Goal: Ask a question

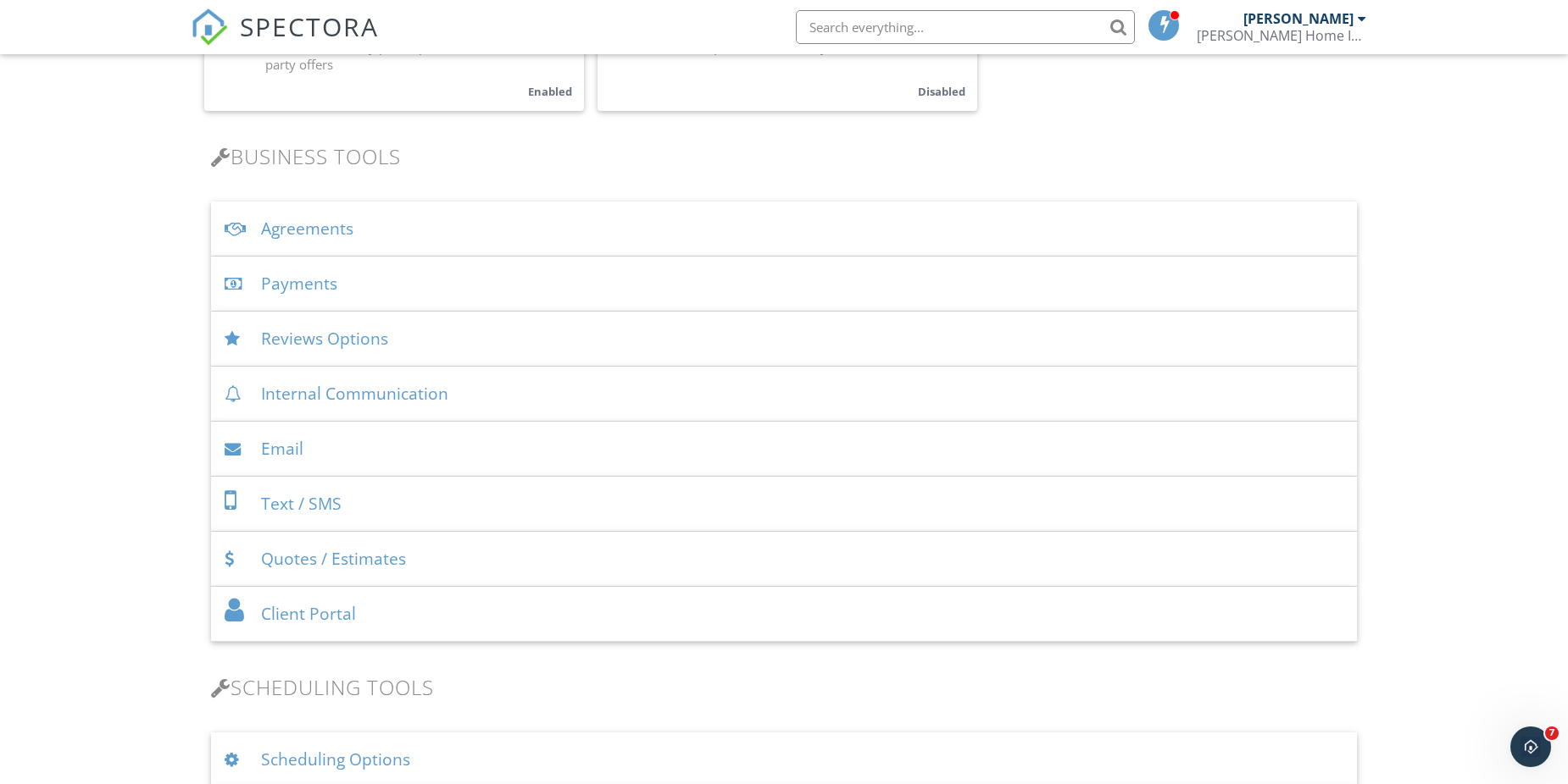
scroll to position [508, 0]
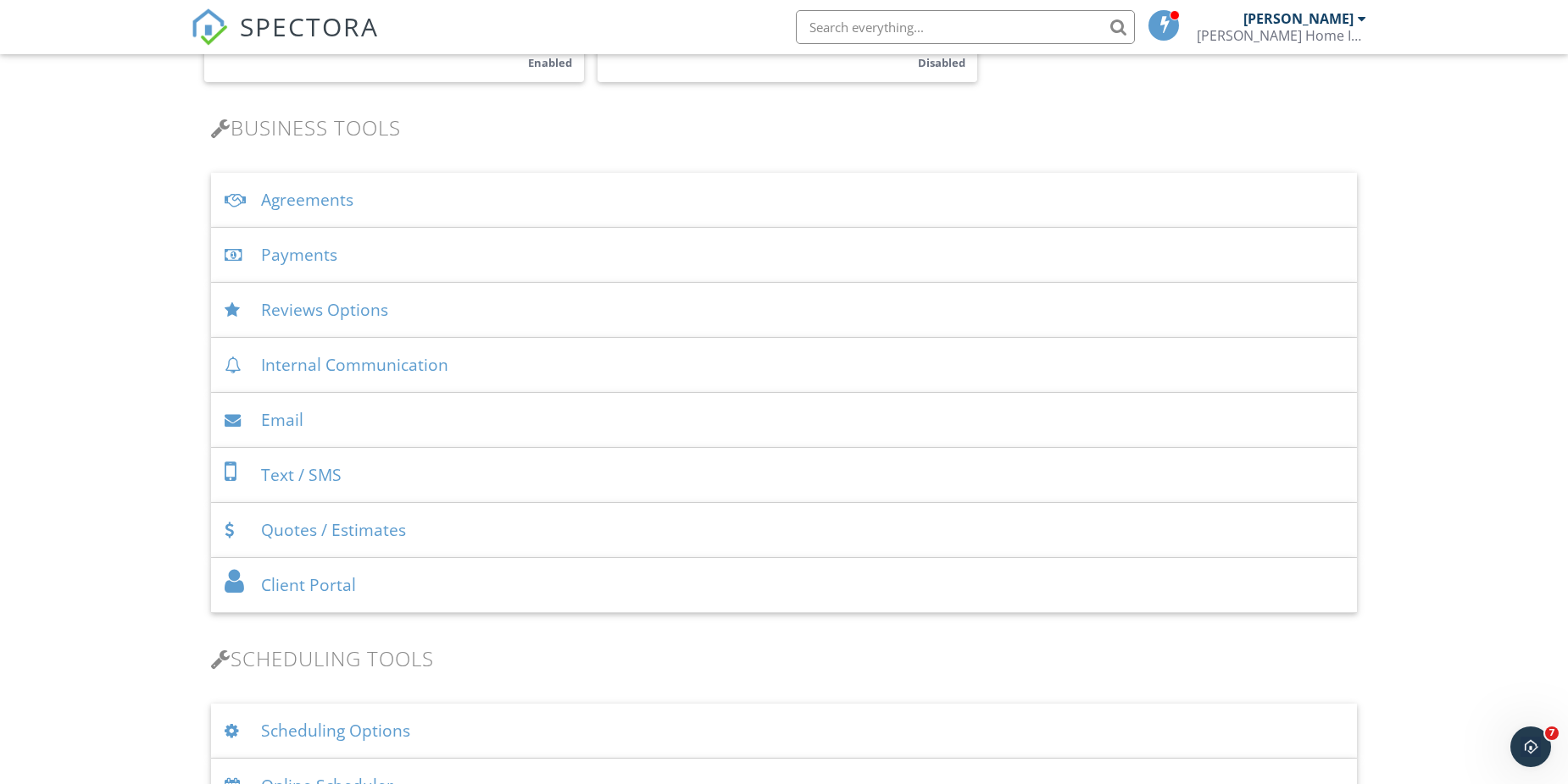
click at [316, 255] on div "Payments" at bounding box center [784, 255] width 1146 height 55
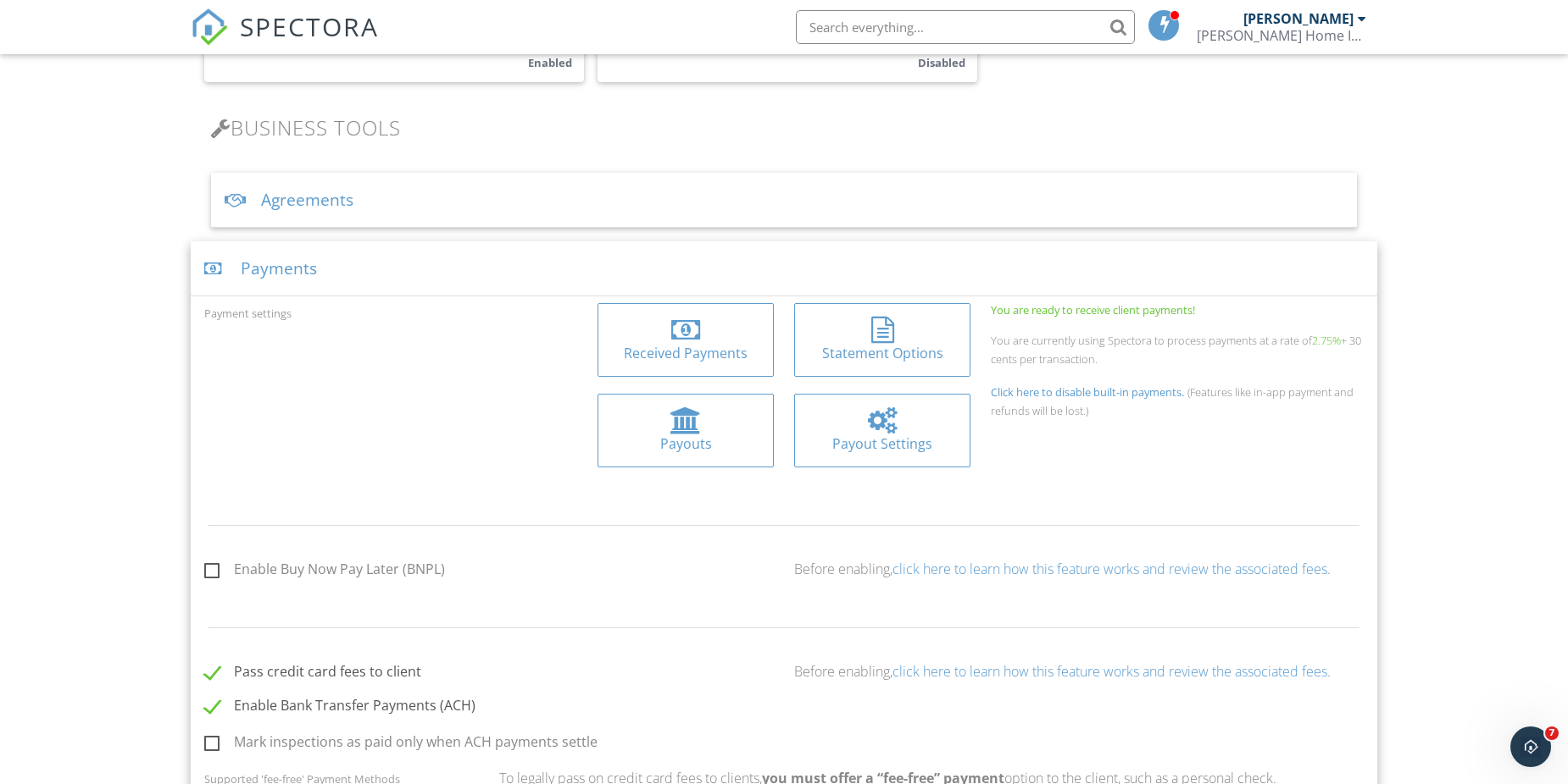
click at [886, 429] on div at bounding box center [882, 420] width 28 height 27
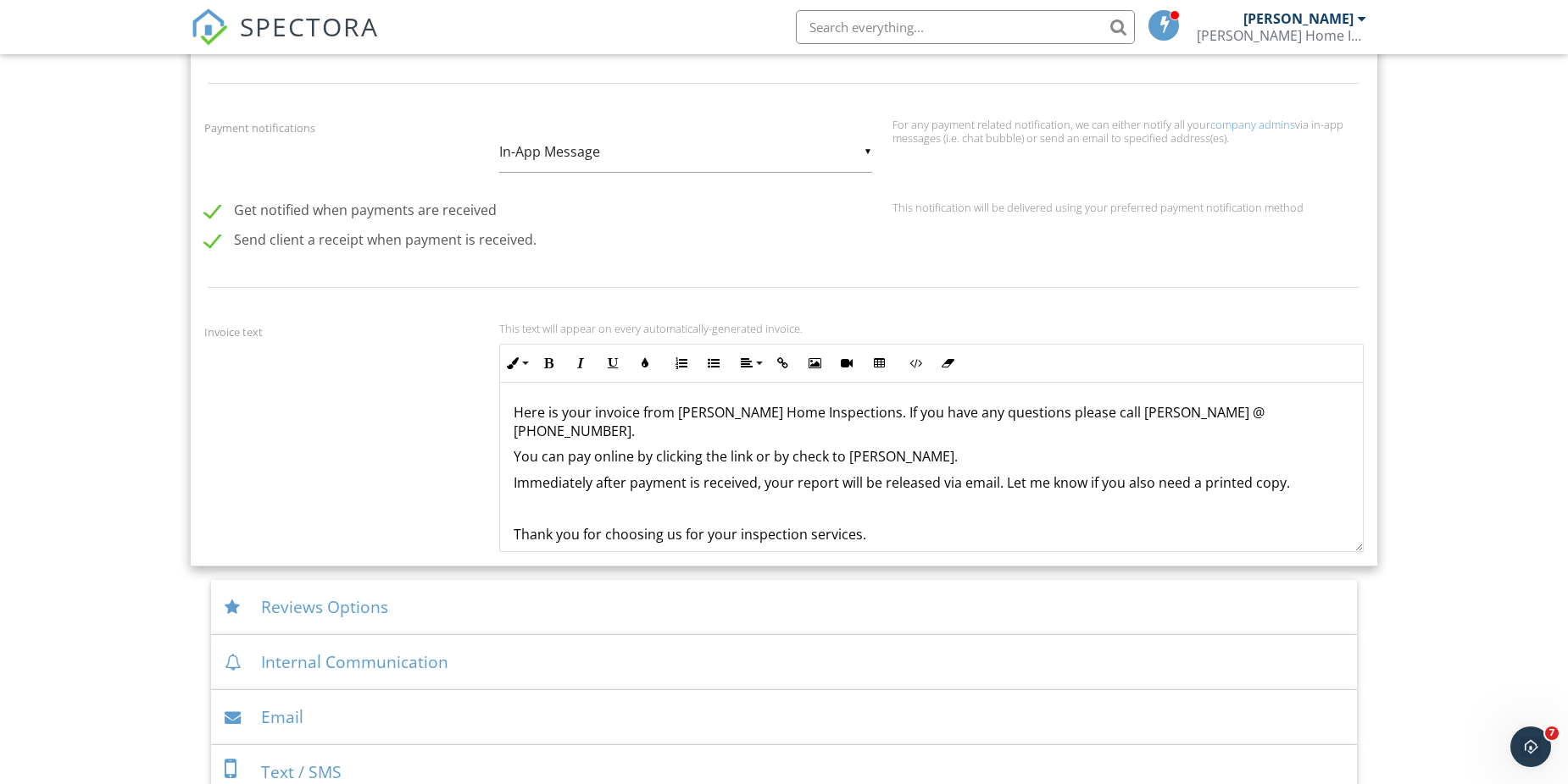
scroll to position [1864, 0]
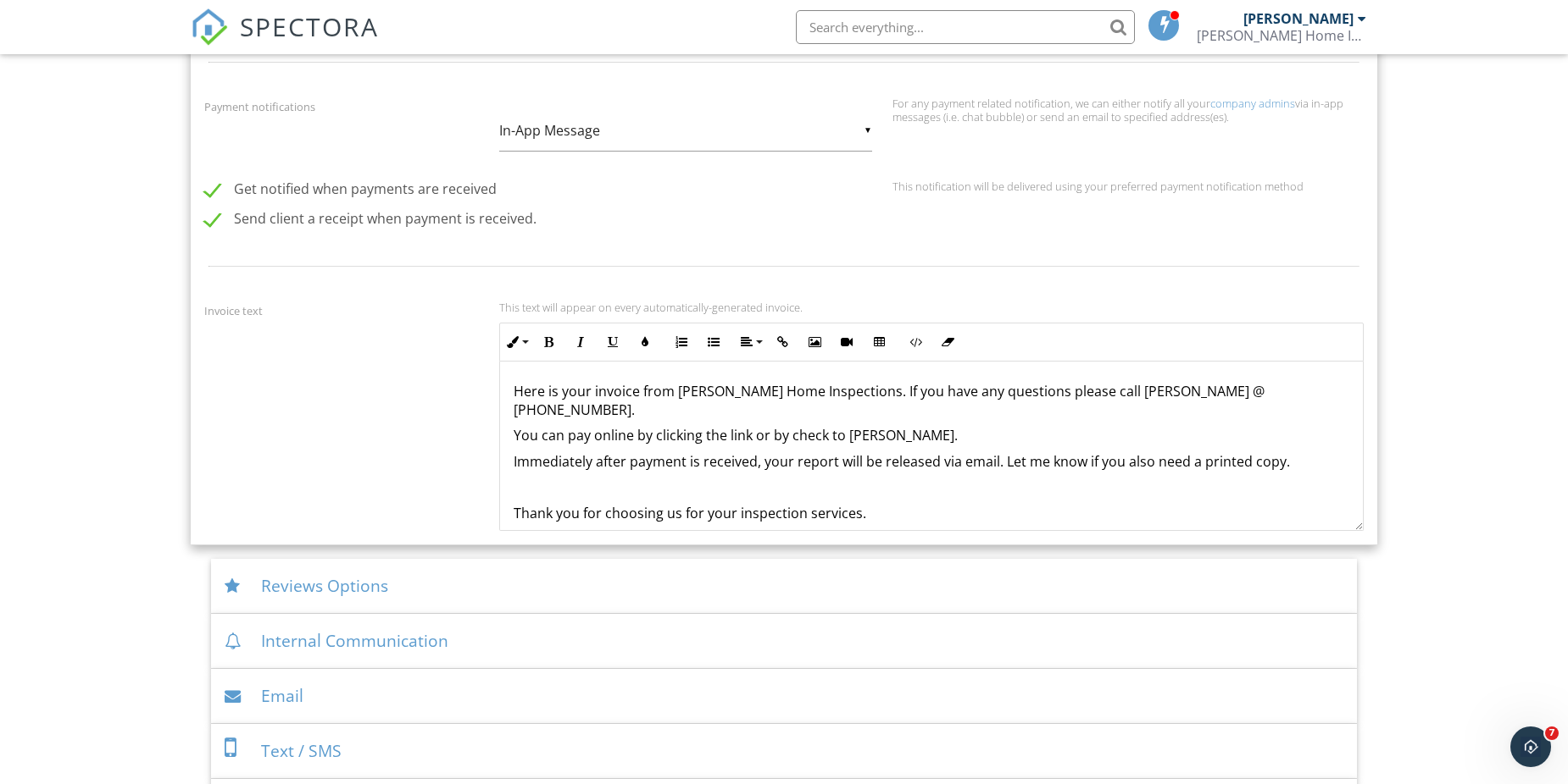
click at [1221, 394] on p "Here is your invoice from [PERSON_NAME] Home Inspections. If you have any quest…" at bounding box center [931, 401] width 835 height 38
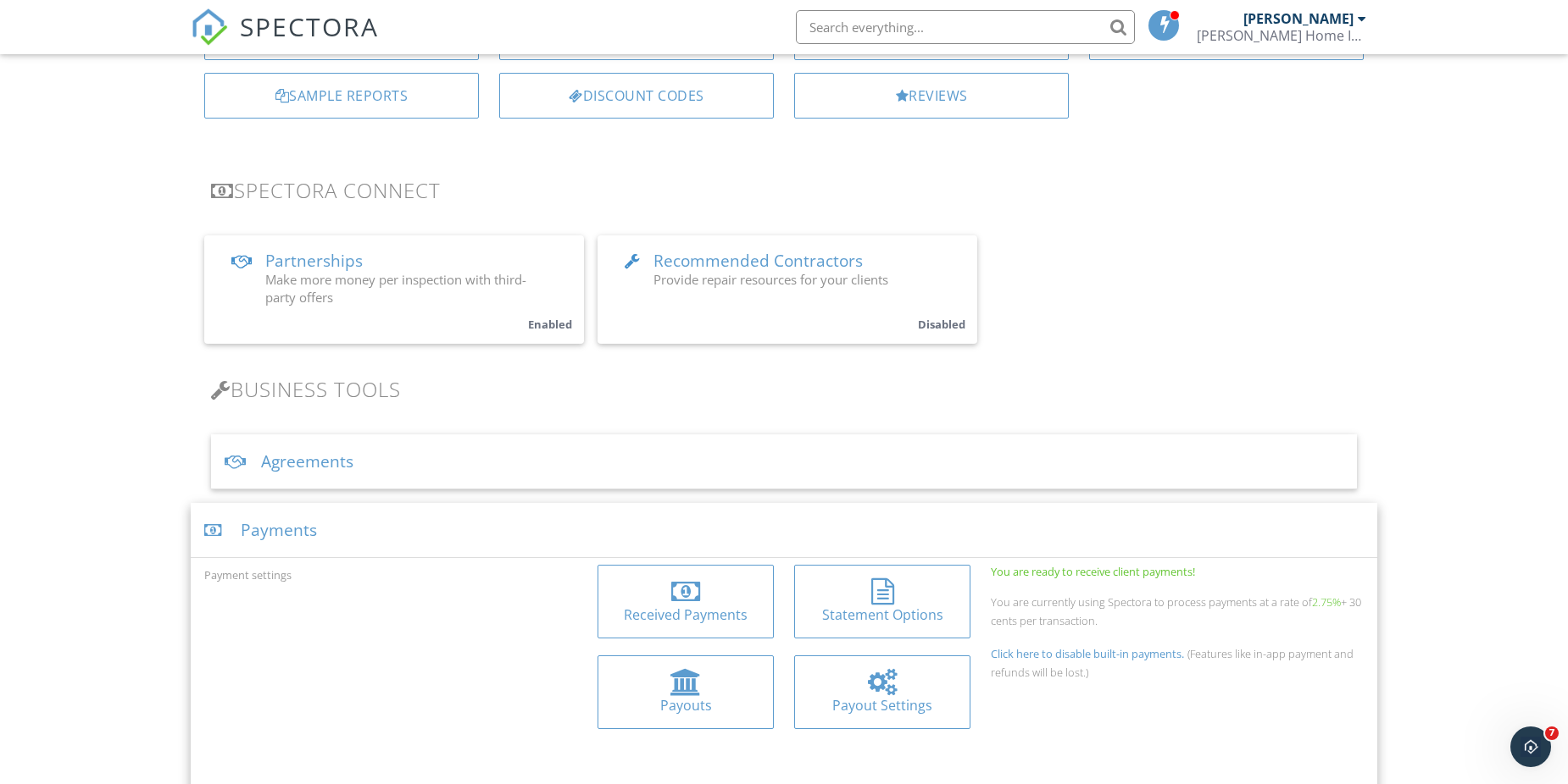
scroll to position [0, 0]
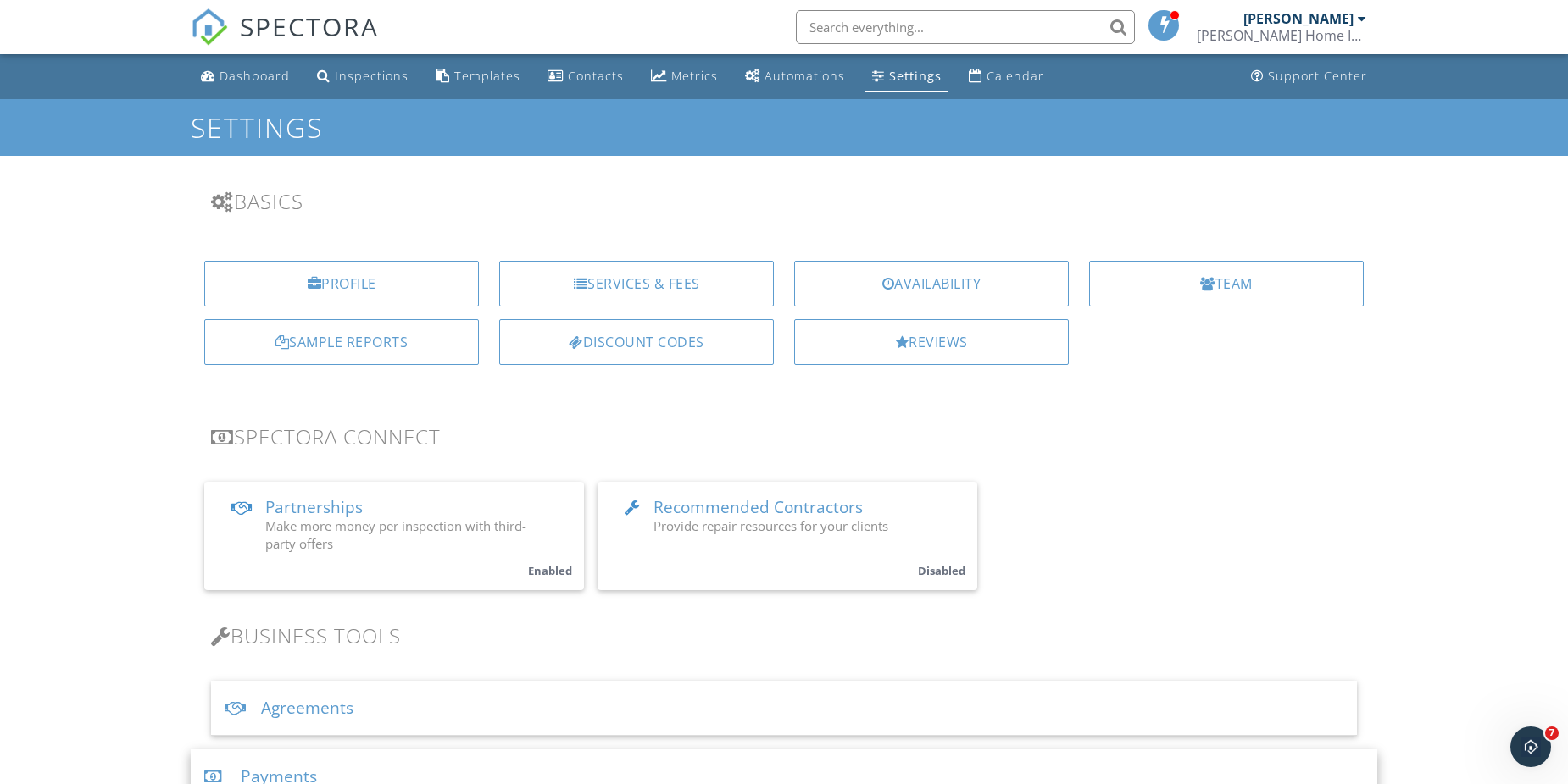
drag, startPoint x: 993, startPoint y: 431, endPoint x: 982, endPoint y: 431, distance: 11.0
click at [993, 431] on h3 "Spectora Connect" at bounding box center [784, 437] width 1146 height 23
click at [1532, 741] on icon "Open Intercom Messenger" at bounding box center [1528, 744] width 28 height 28
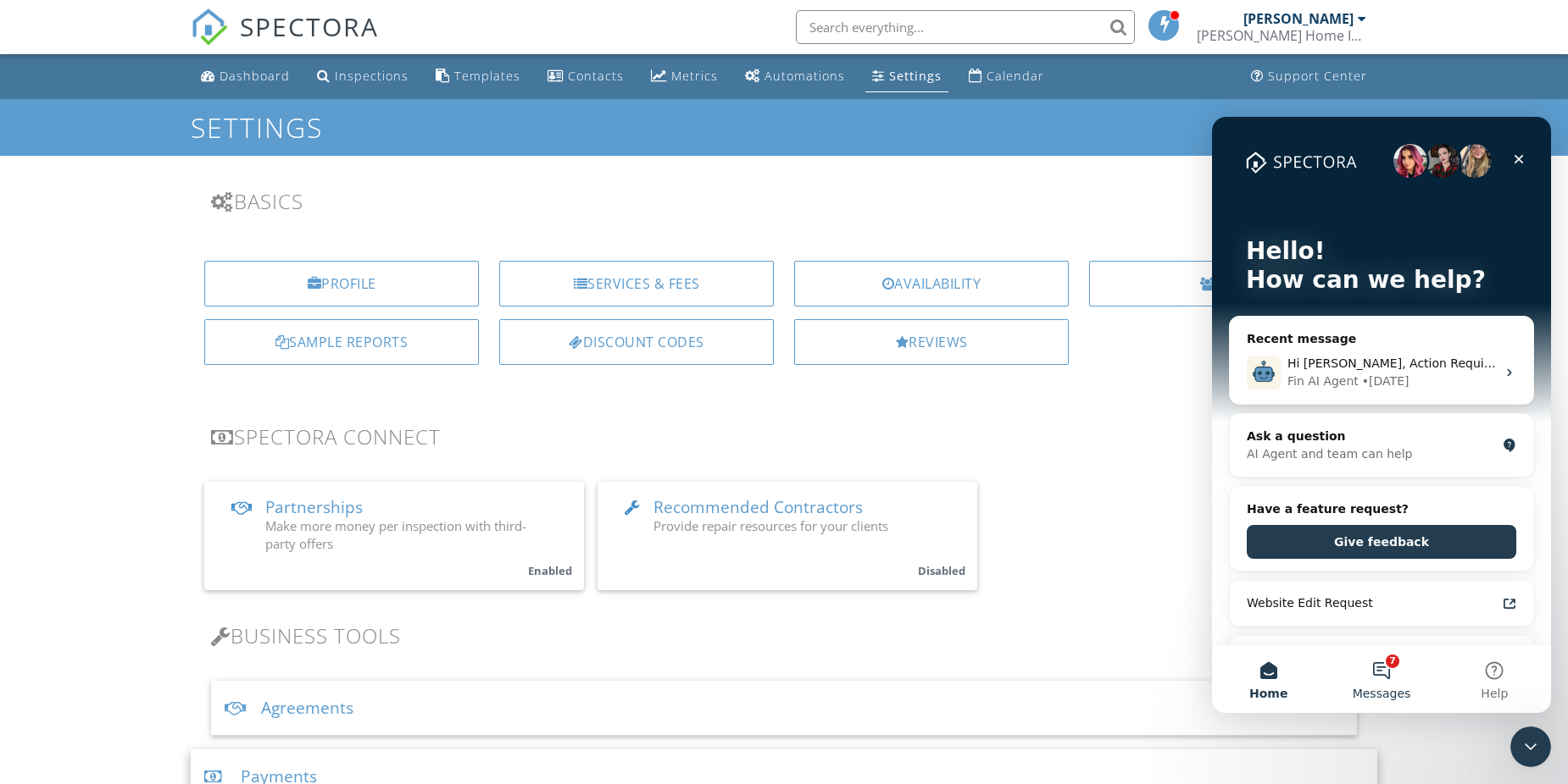
click at [1377, 672] on button "7 Messages" at bounding box center [1381, 679] width 113 height 68
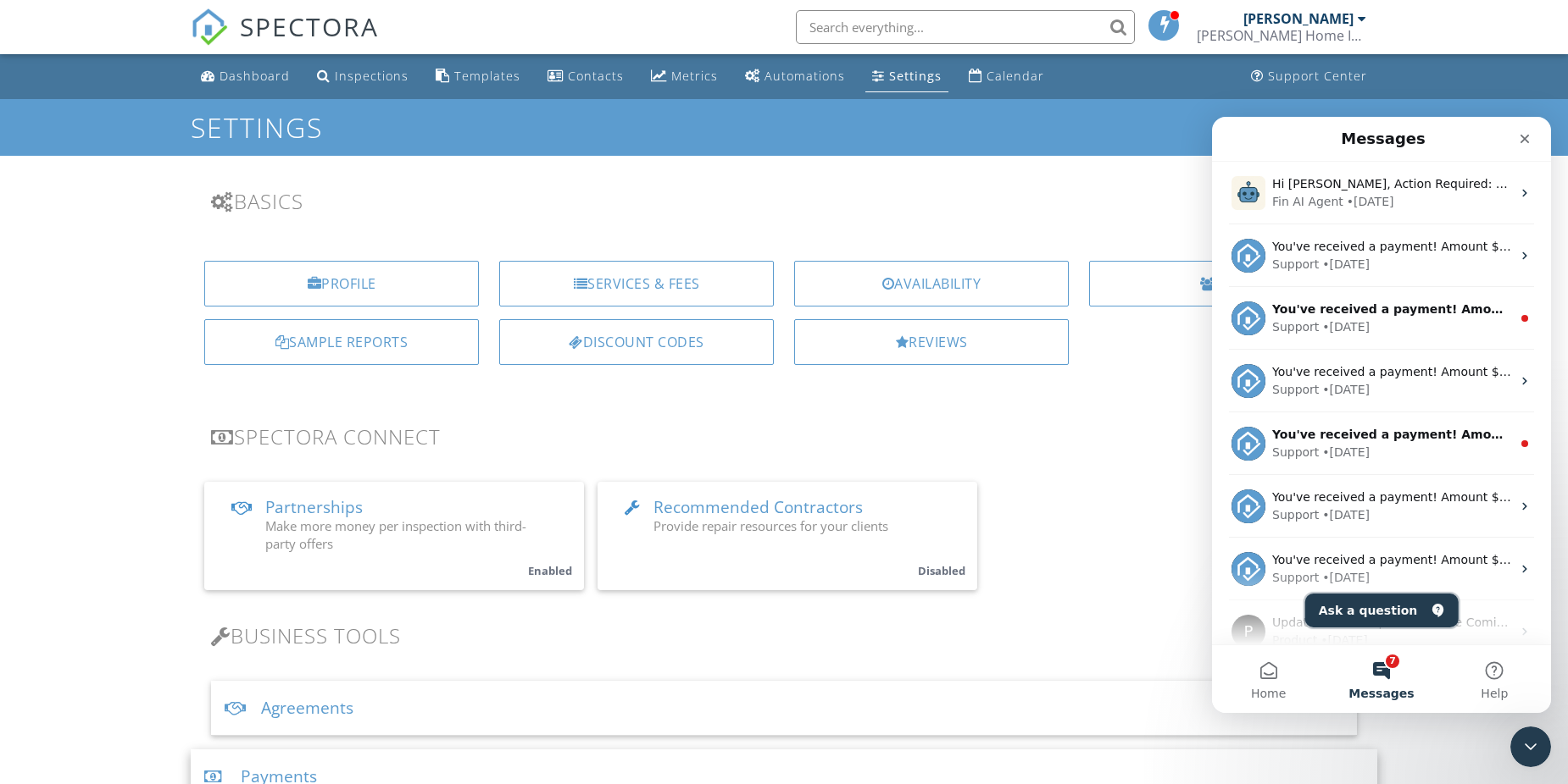
click at [1389, 619] on button "Ask a question" at bounding box center [1382, 610] width 153 height 34
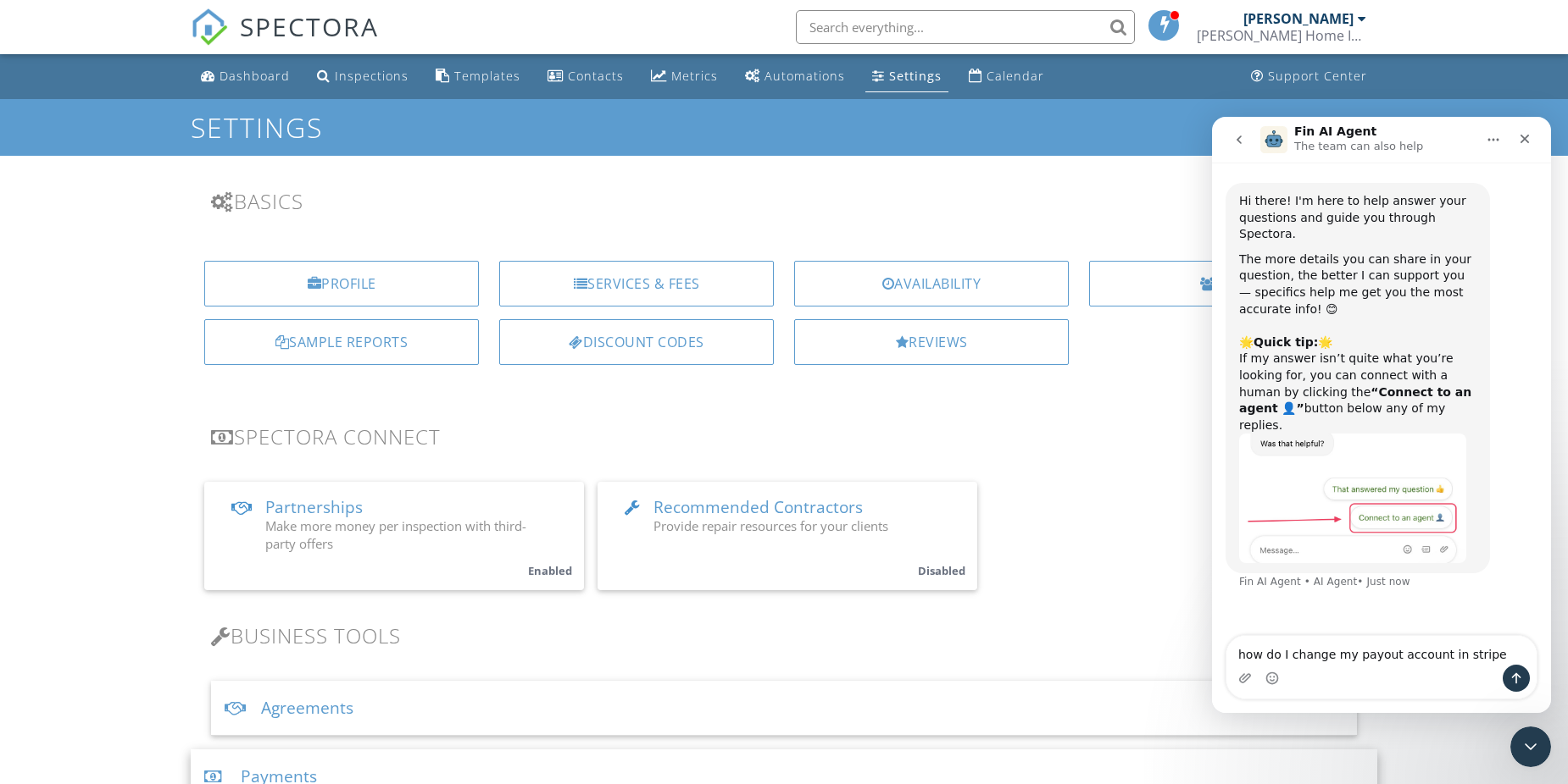
type textarea "how do I change my payout account in stripe?"
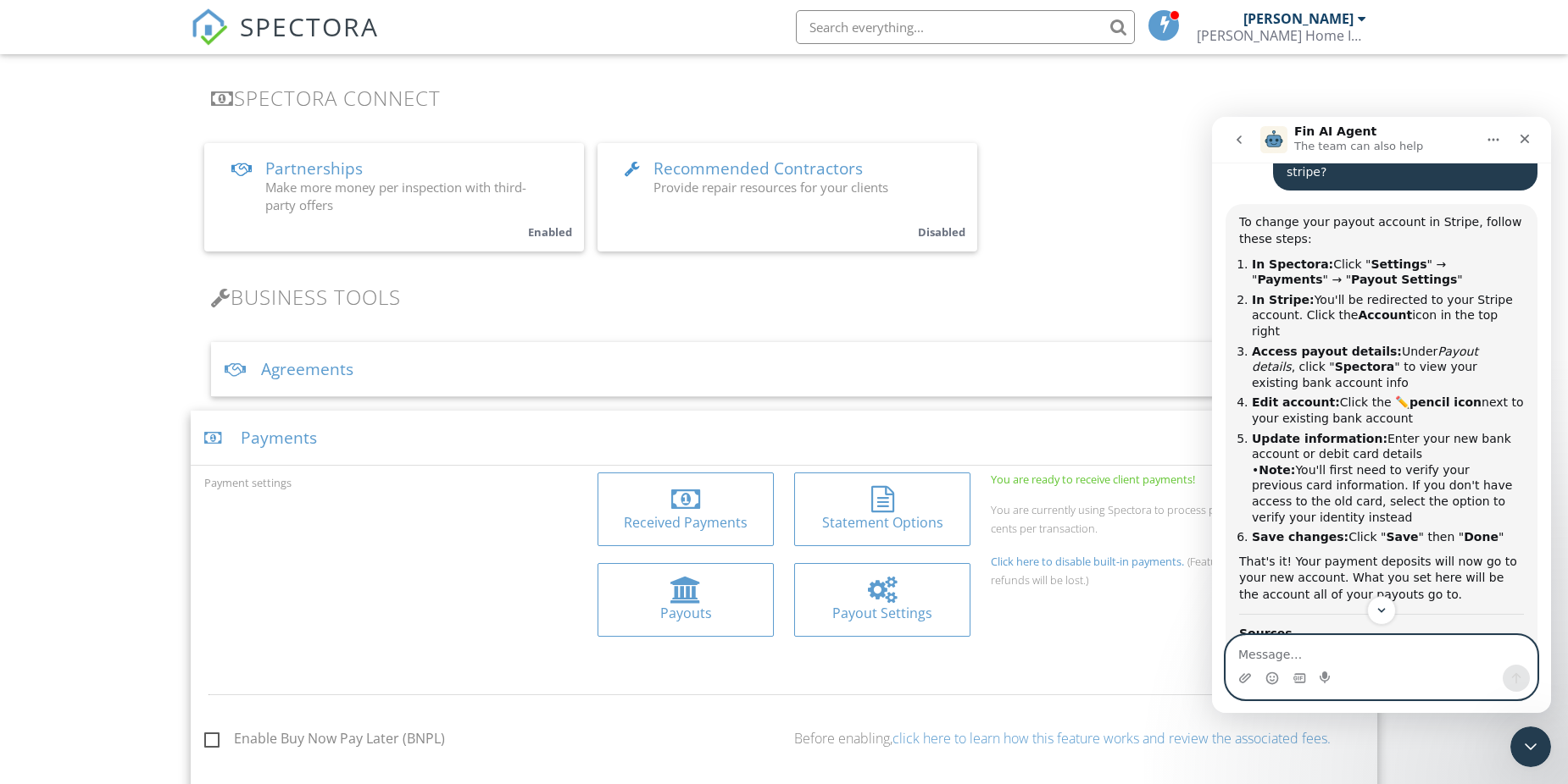
scroll to position [424, 0]
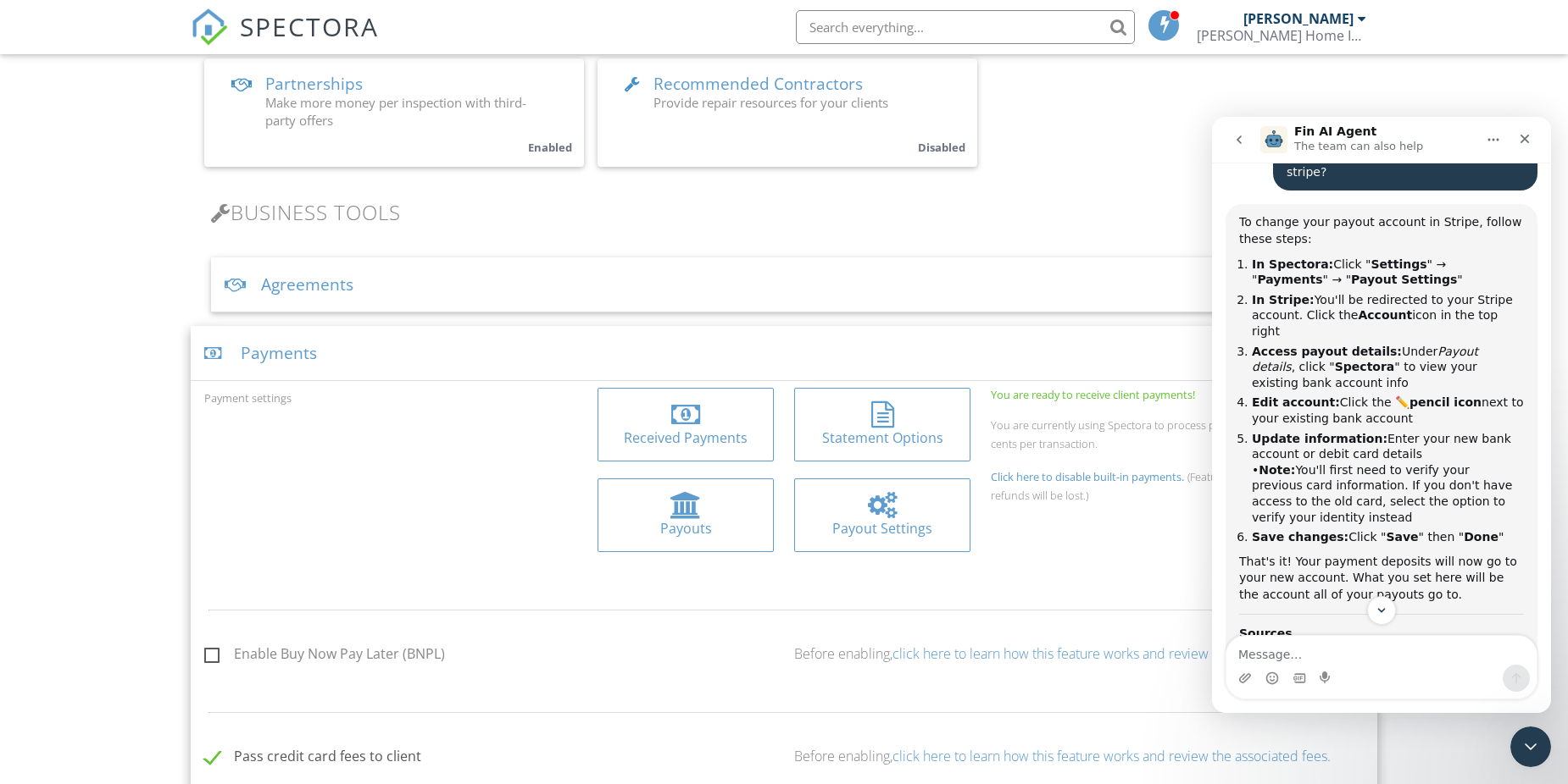
click at [890, 526] on div "Payout Settings" at bounding box center [882, 529] width 149 height 19
click at [1288, 655] on textarea "Message…" at bounding box center [1382, 650] width 310 height 28
type textarea "d"
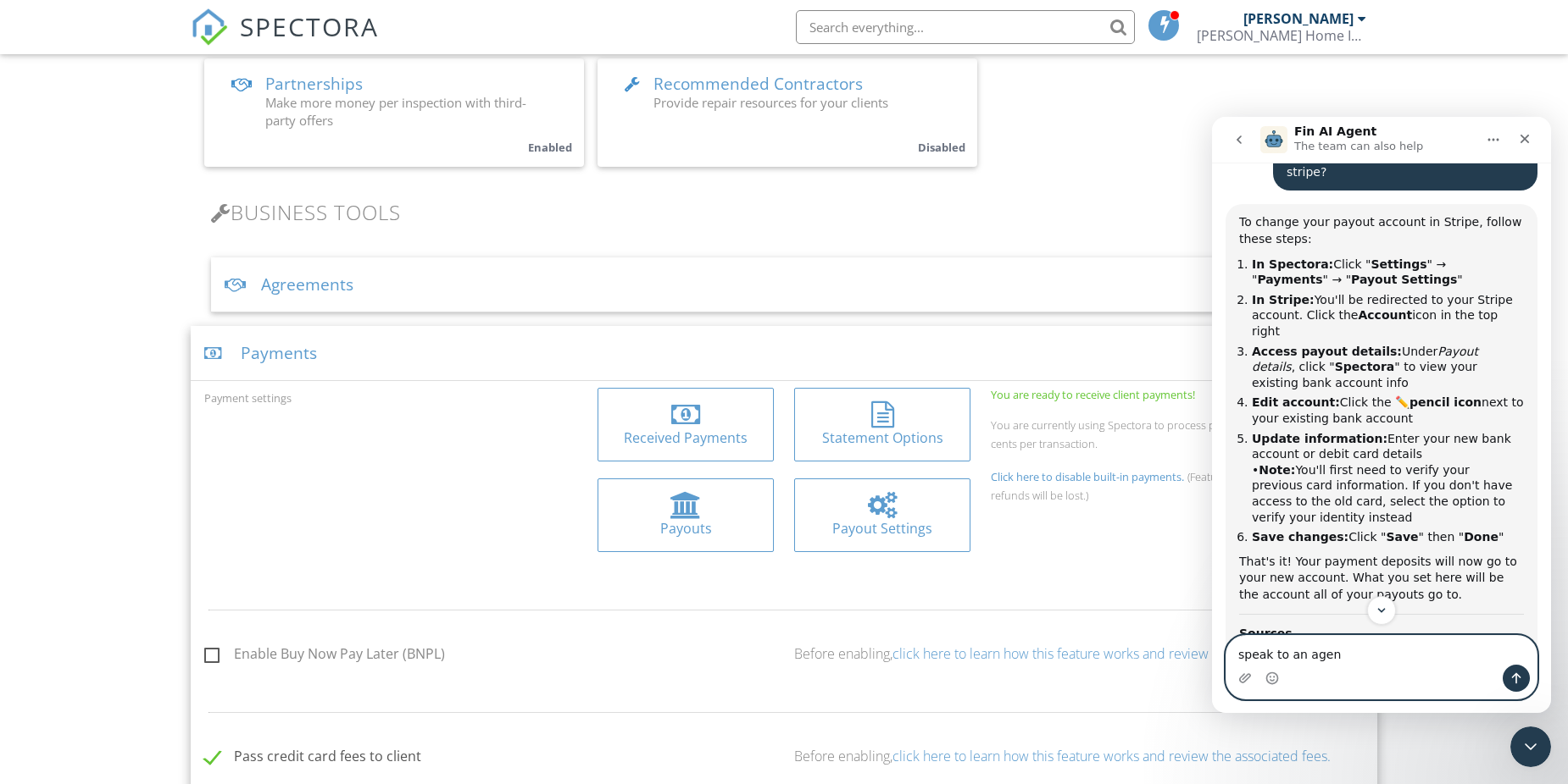
type textarea "speak to an agent"
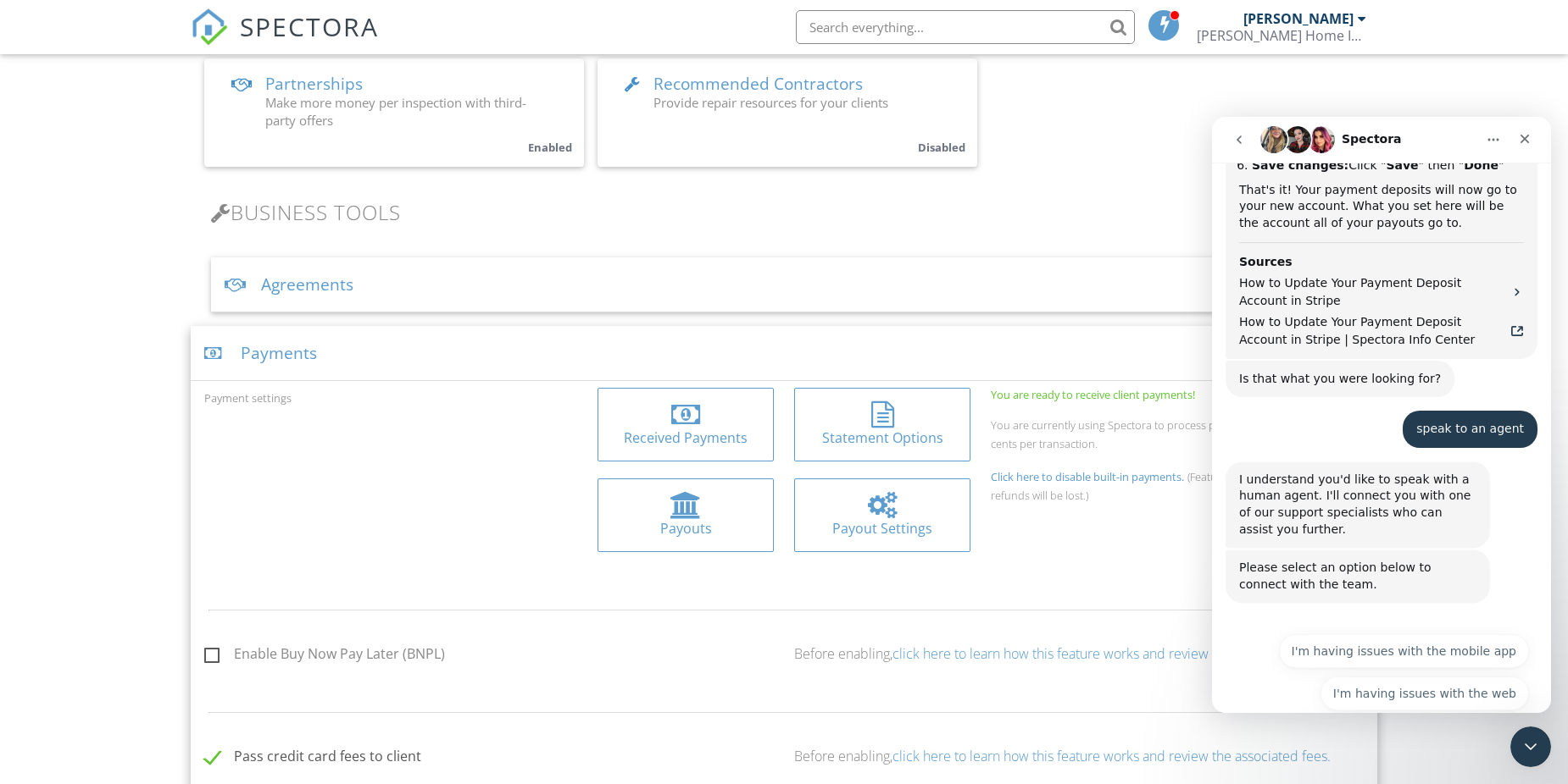
scroll to position [888, 0]
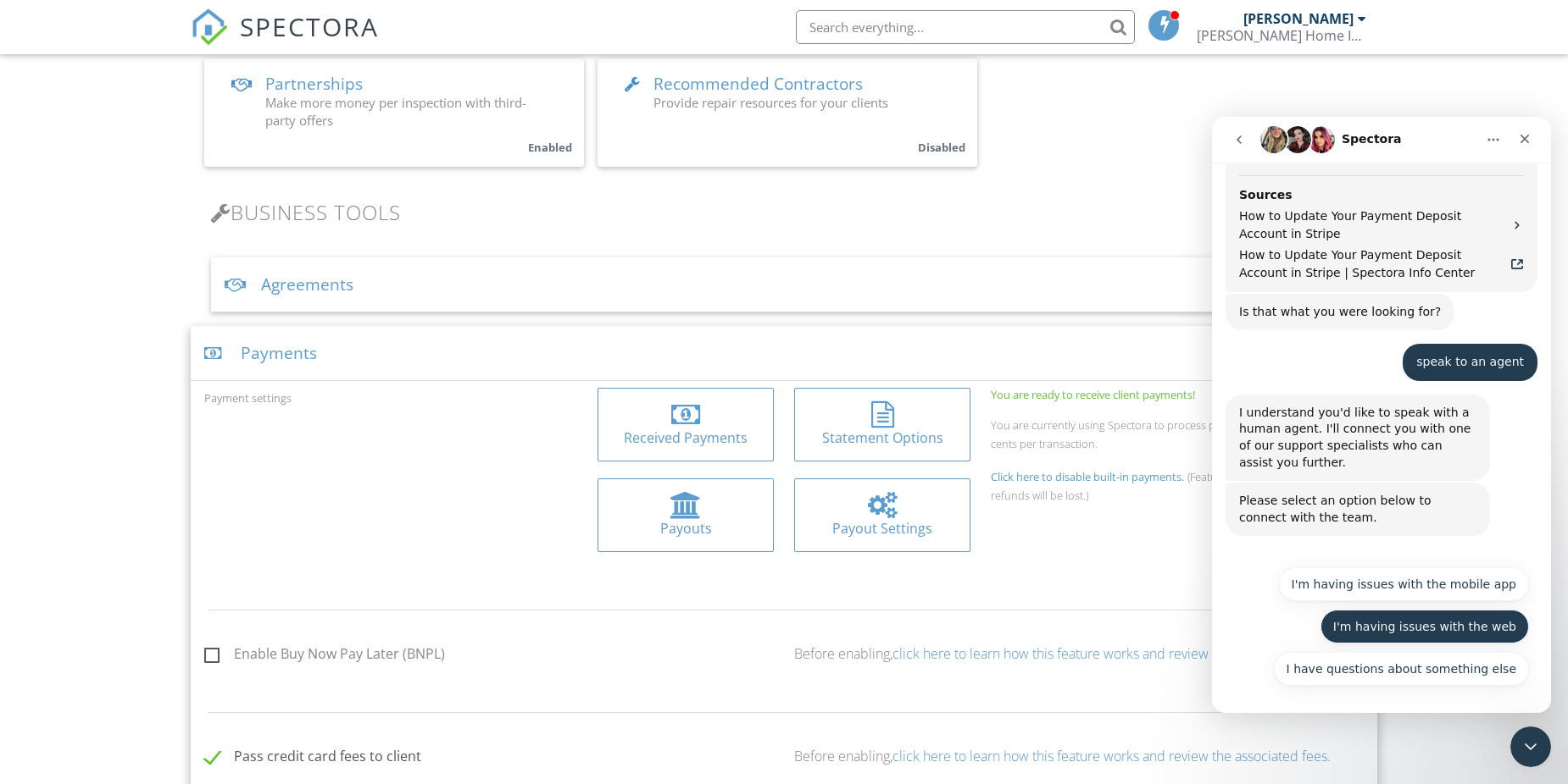
click at [1370, 610] on button "I'm having issues with the web" at bounding box center [1425, 626] width 209 height 34
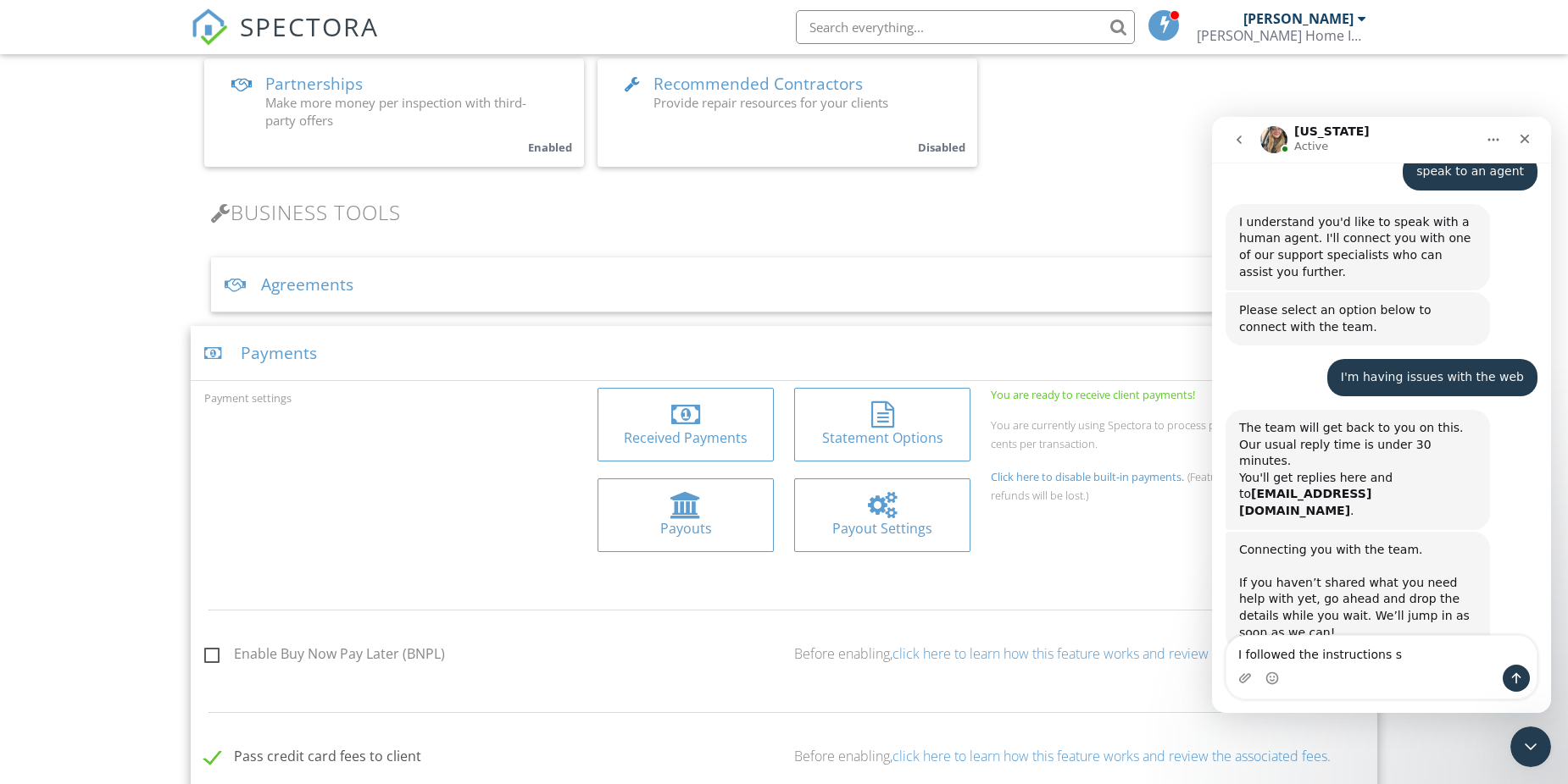
scroll to position [1121, 0]
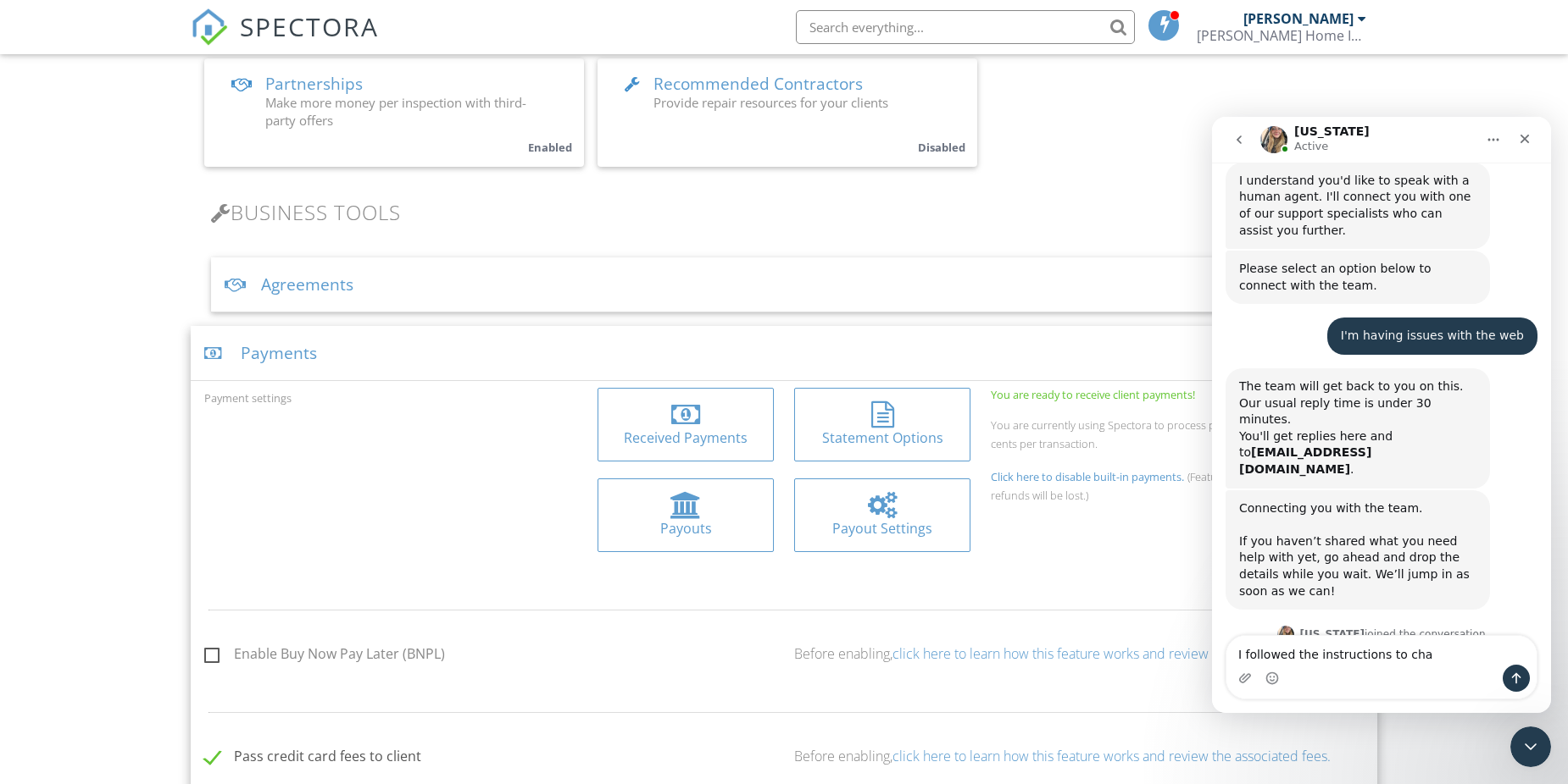
click at [1238, 661] on textarea "I followed the instructions to cha" at bounding box center [1382, 650] width 310 height 28
type textarea "Hi GeorgiaI followed the instructions to cha"
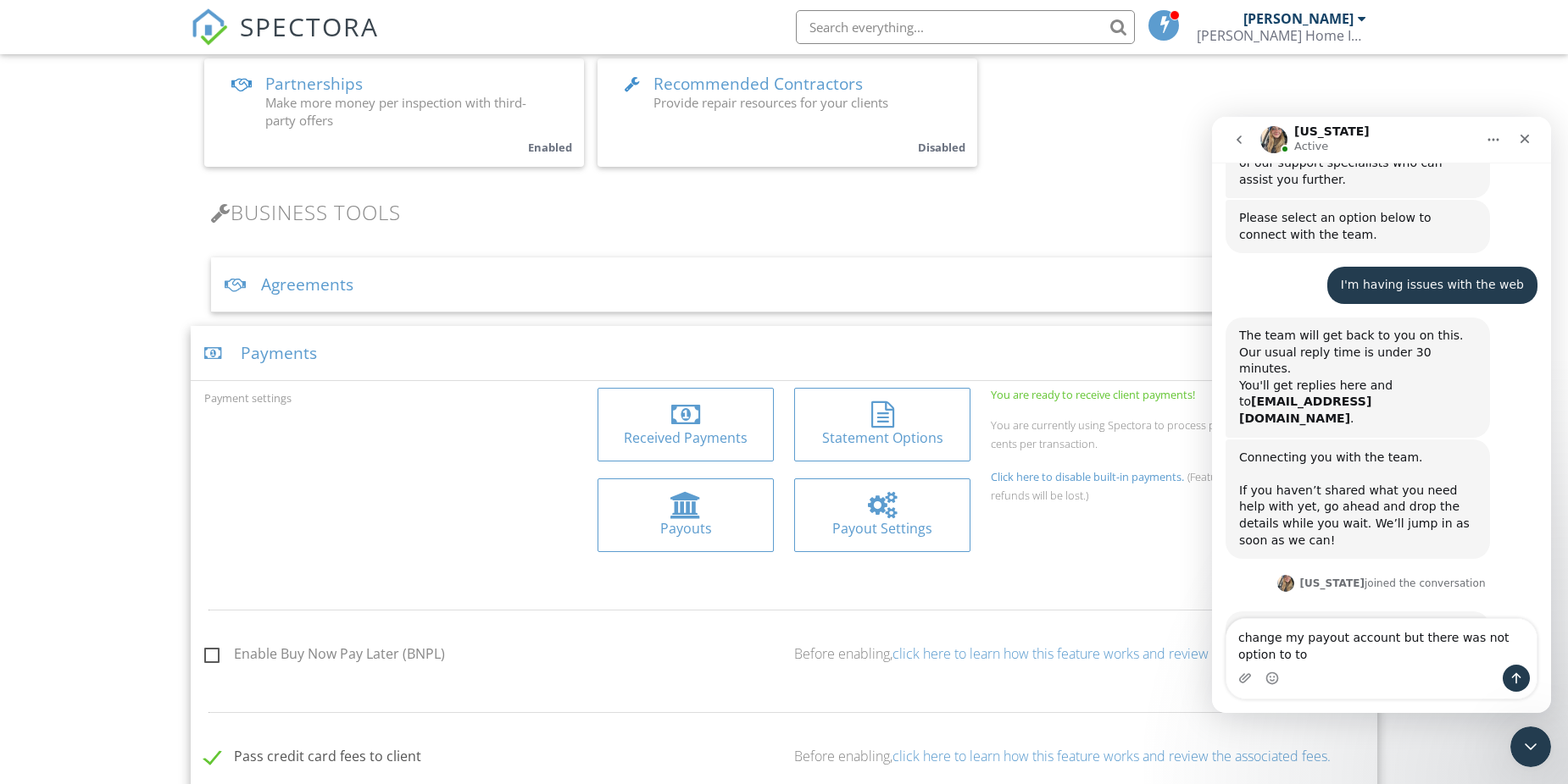
scroll to position [1188, 0]
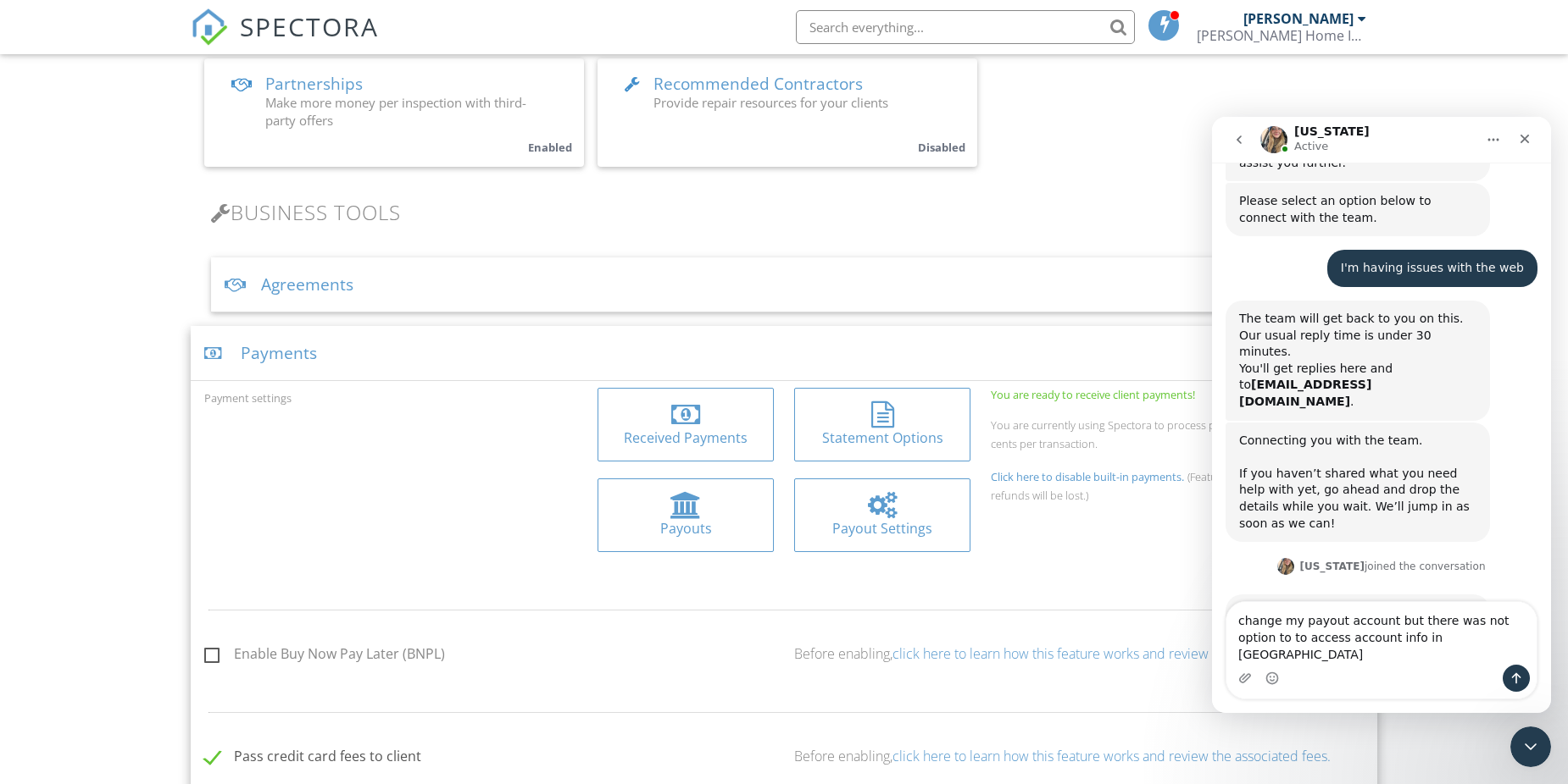
type textarea "change my payout account but there was not option to to access account info in …"
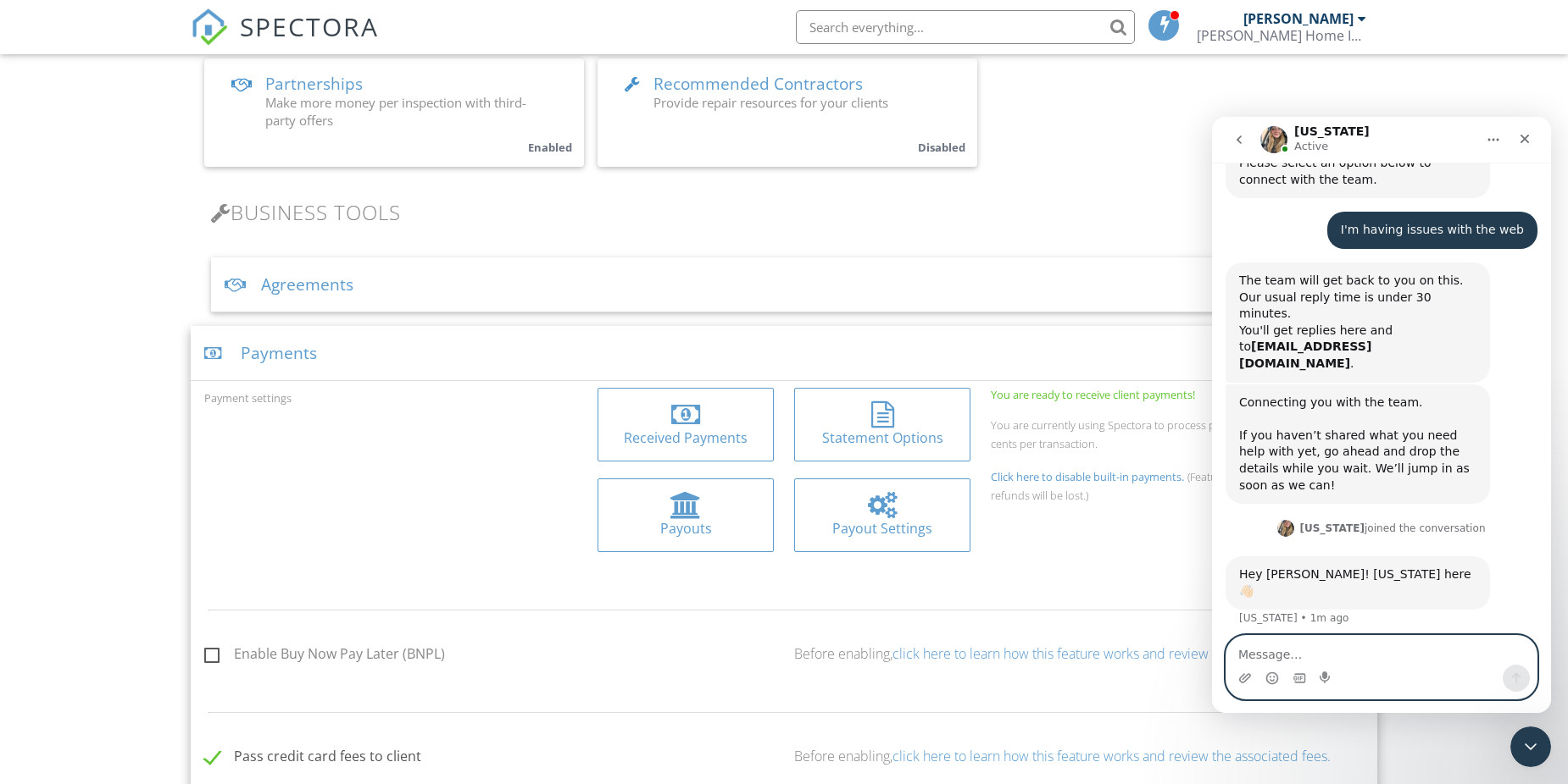
click at [1256, 655] on textarea "Message…" at bounding box center [1382, 650] width 310 height 28
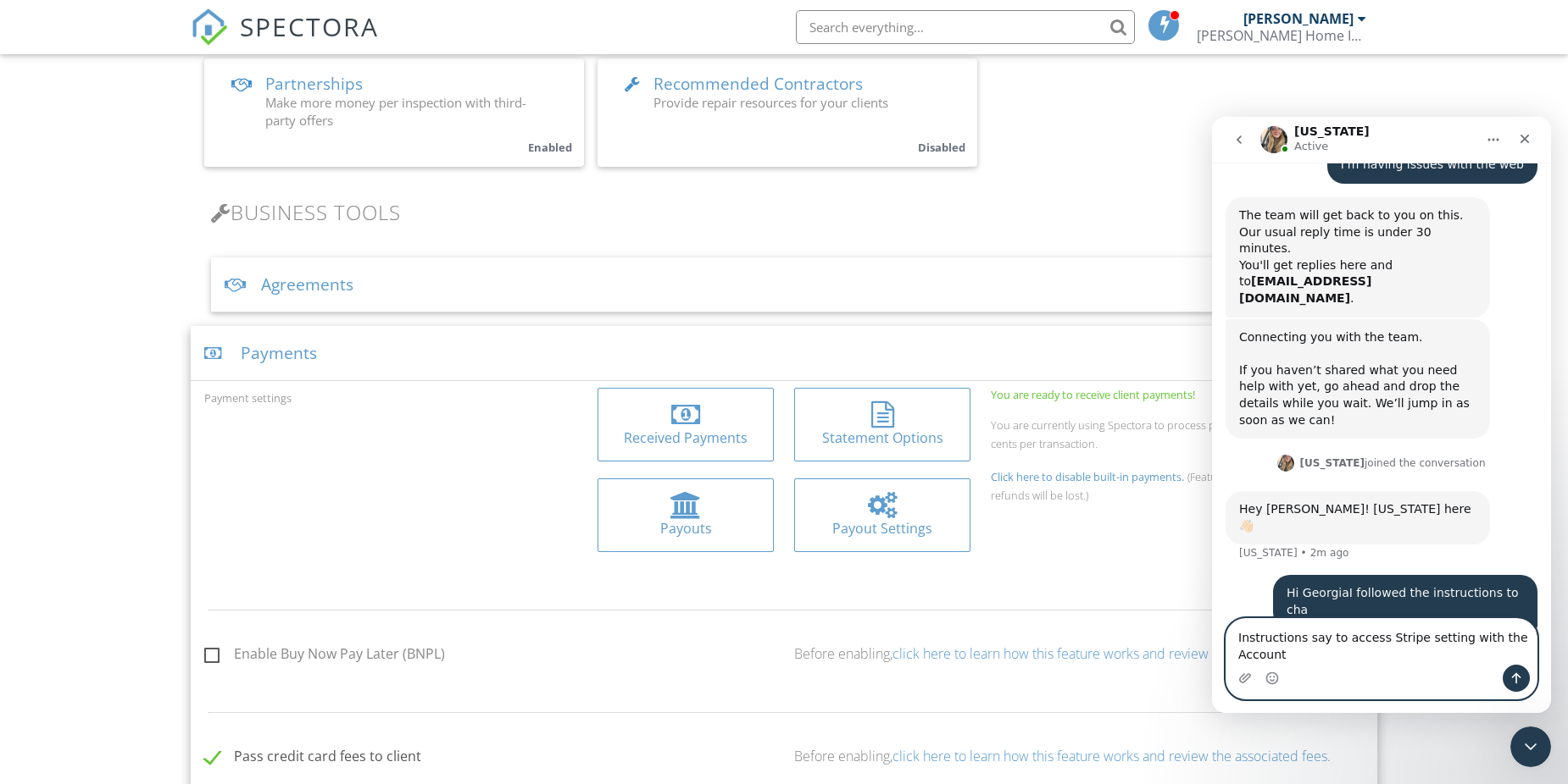
scroll to position [1309, 0]
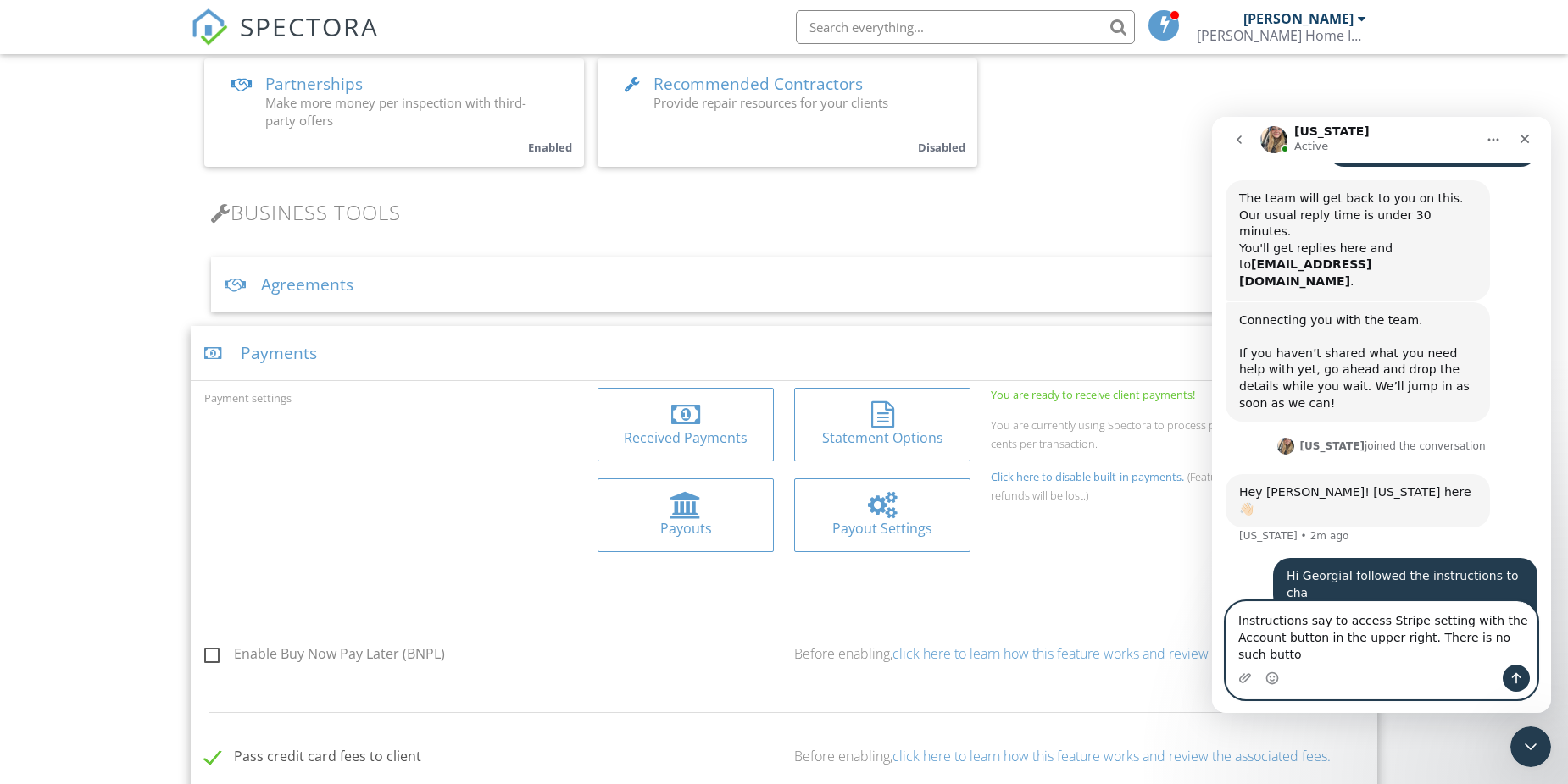
type textarea "Instructions say to access Stripe setting with the Account button in the upper …"
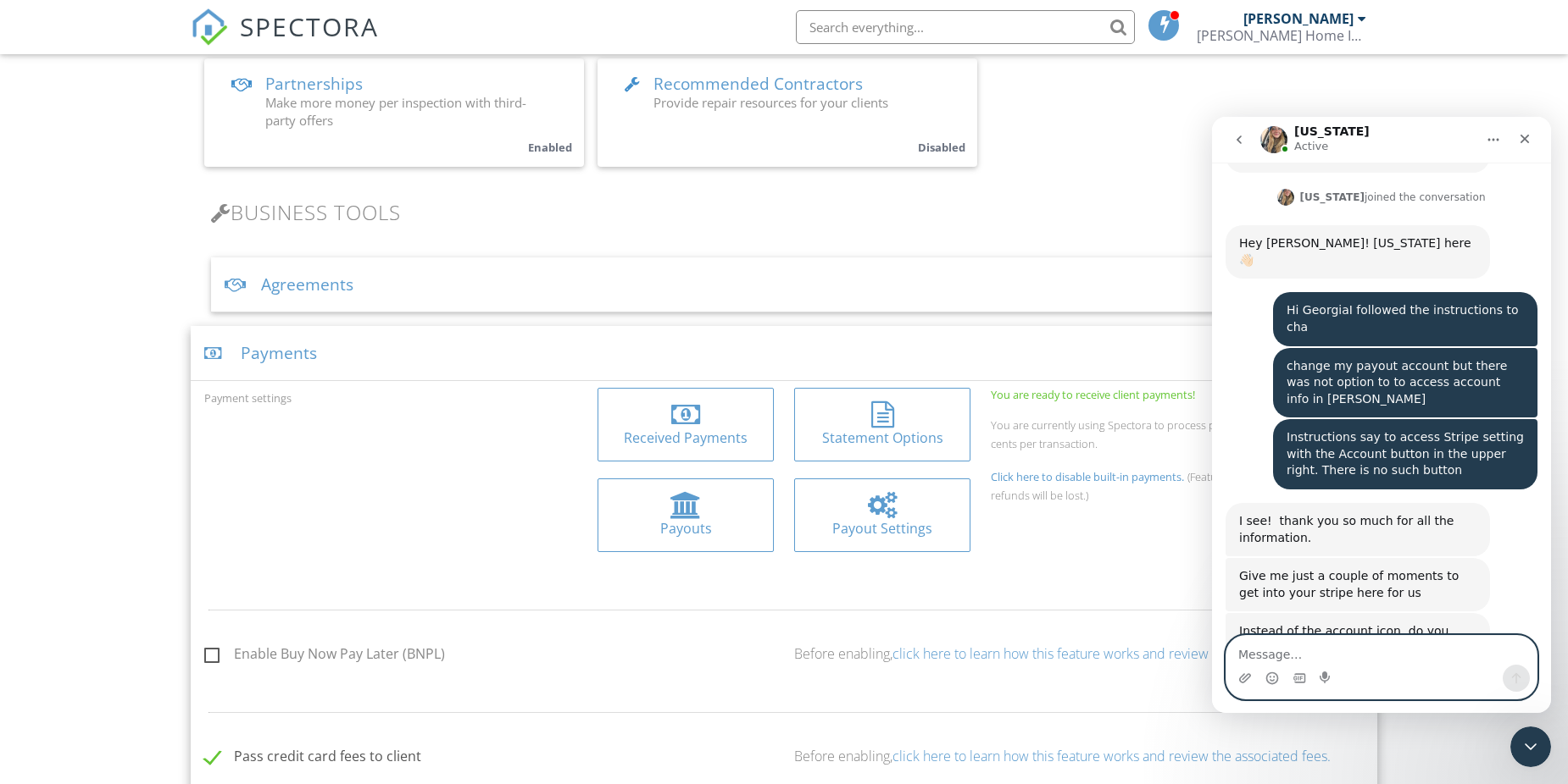
scroll to position [1565, 0]
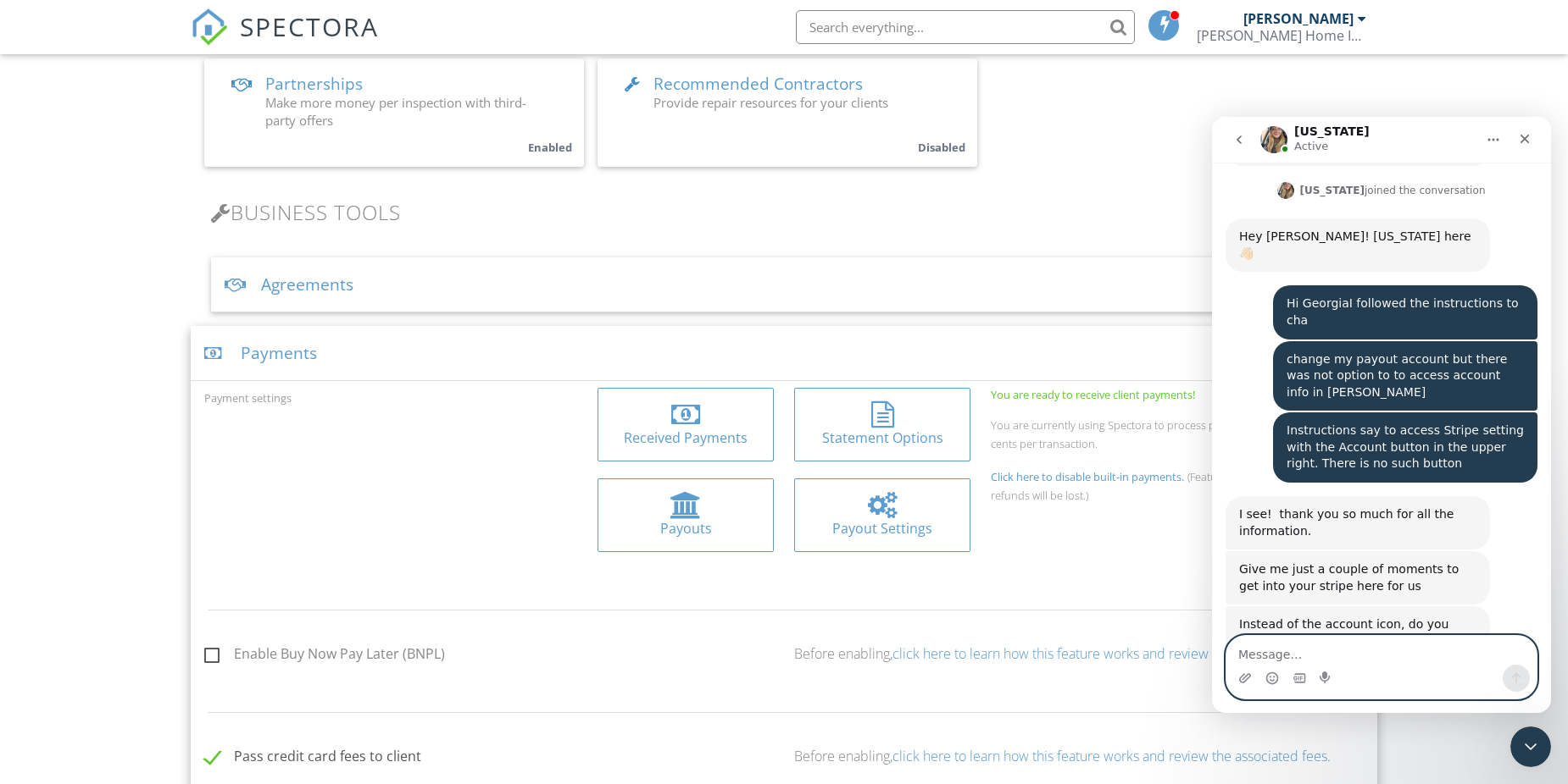
click at [1294, 657] on textarea "Message…" at bounding box center [1382, 650] width 310 height 28
type textarea "no there is no header at all..."
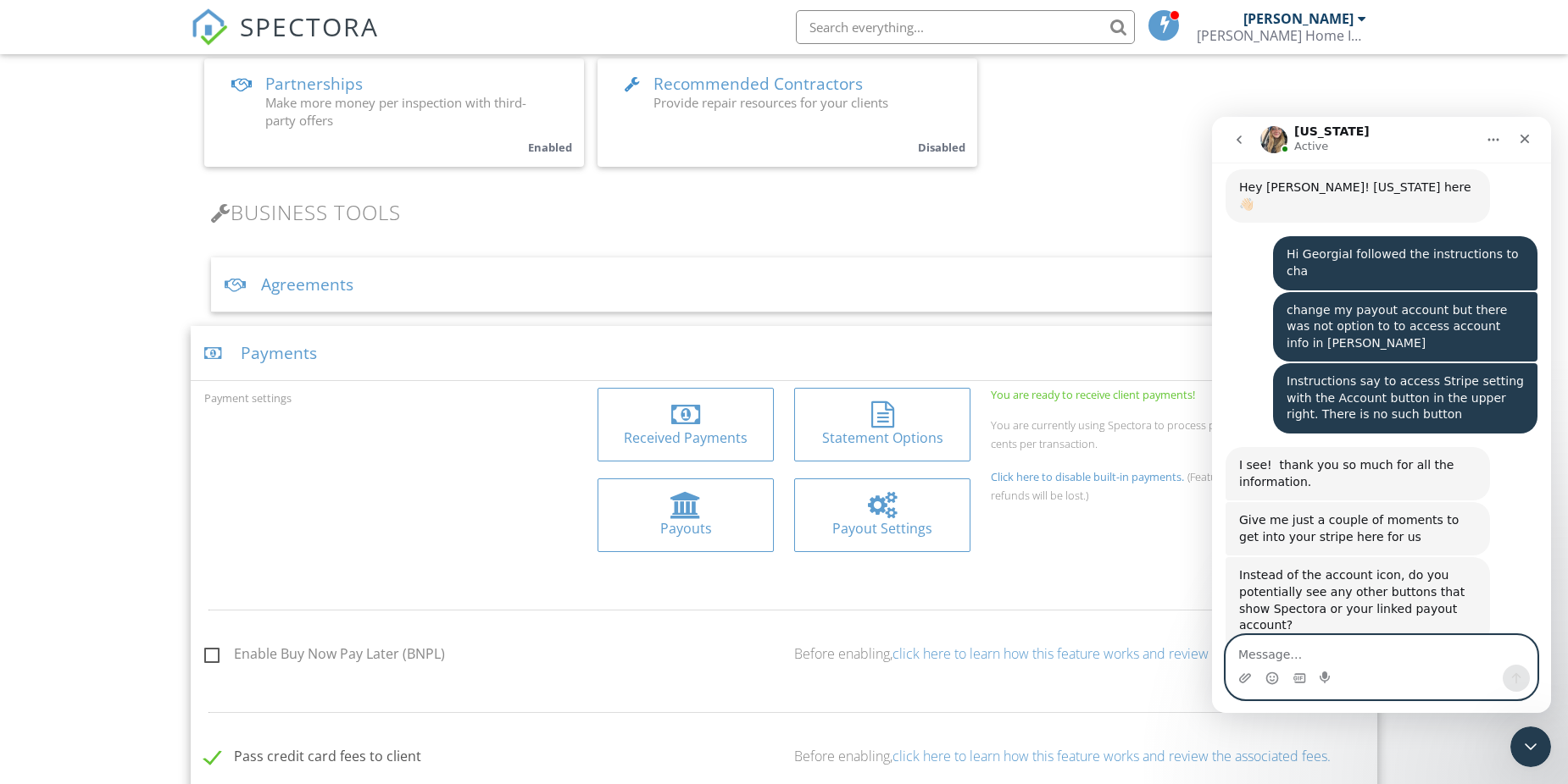
scroll to position [1615, 0]
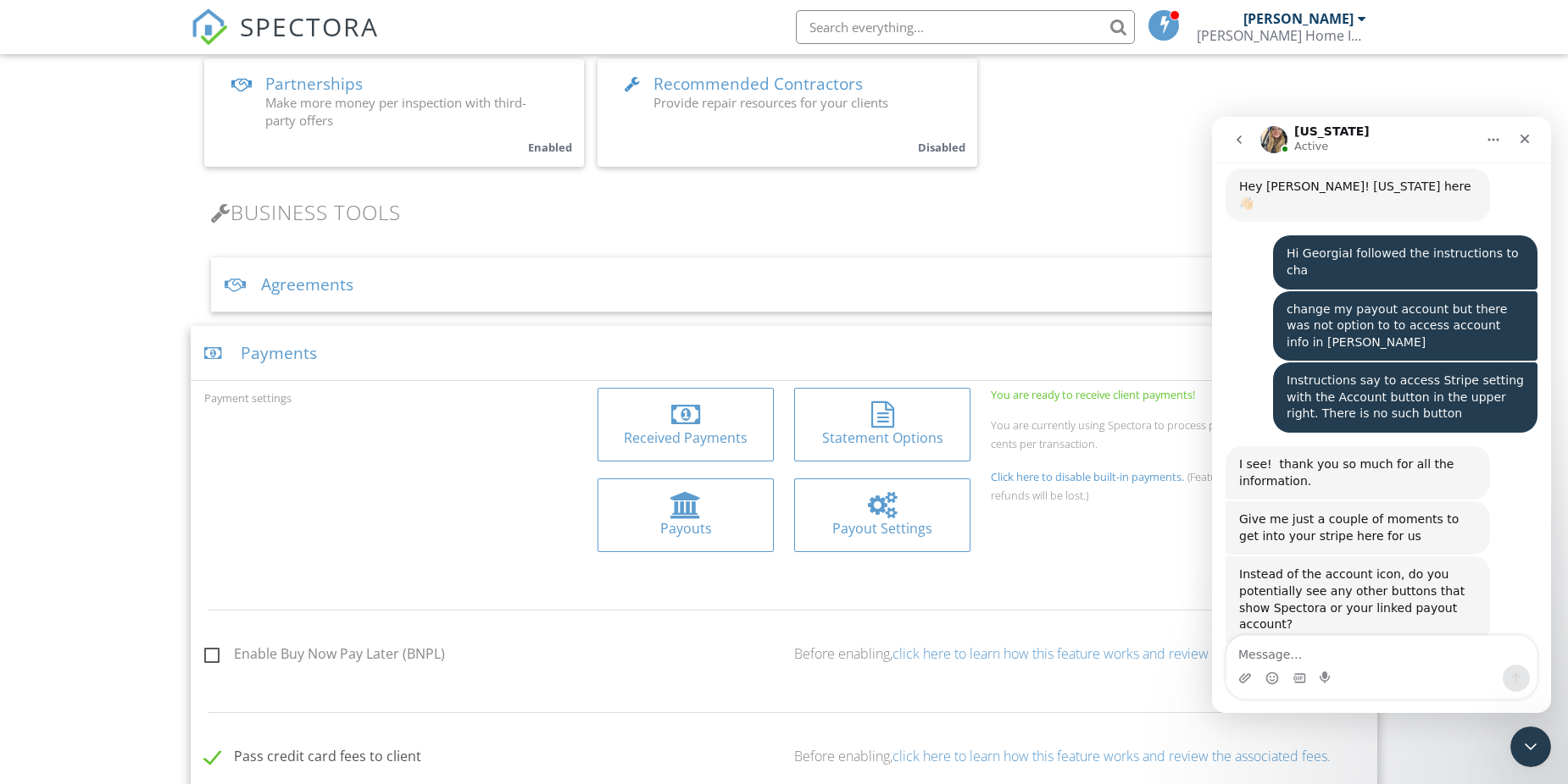
click at [1266, 668] on div "Intercom messenger" at bounding box center [1272, 678] width 14 height 27
click at [1271, 654] on textarea "Message…" at bounding box center [1382, 650] width 310 height 28
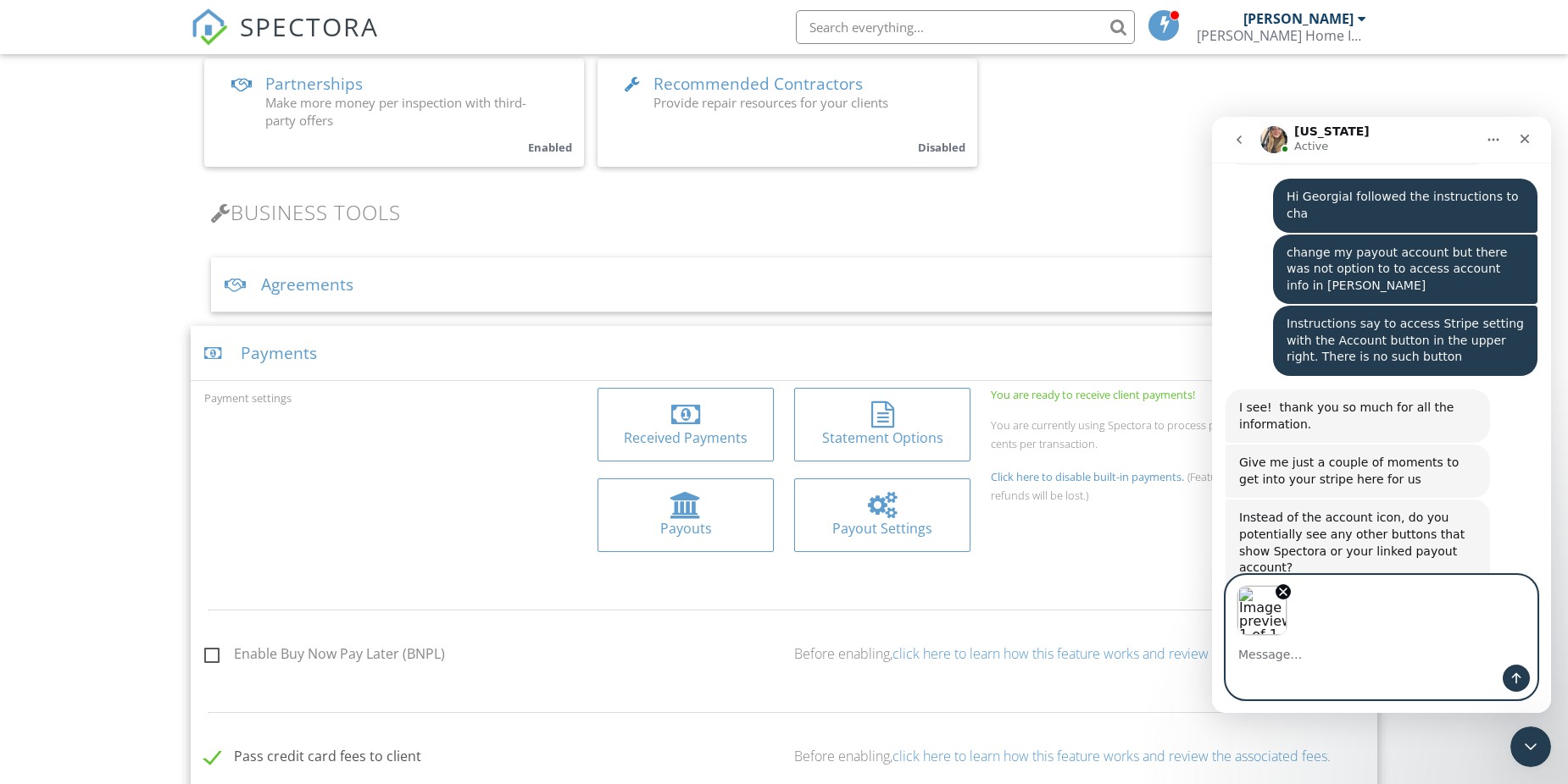
scroll to position [1675, 0]
click at [1520, 677] on icon "Send a message…" at bounding box center [1516, 679] width 9 height 11
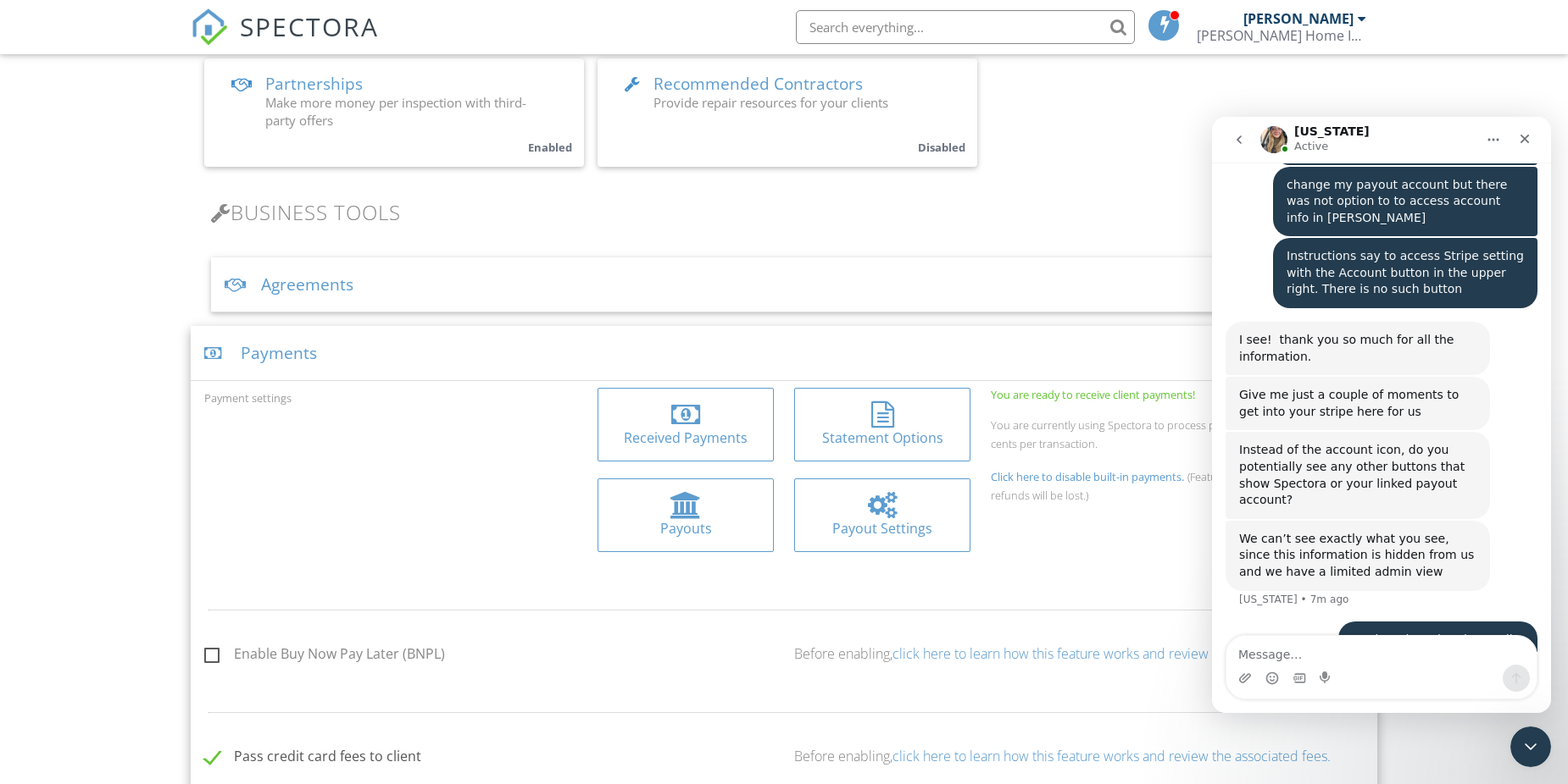
scroll to position [1748, 0]
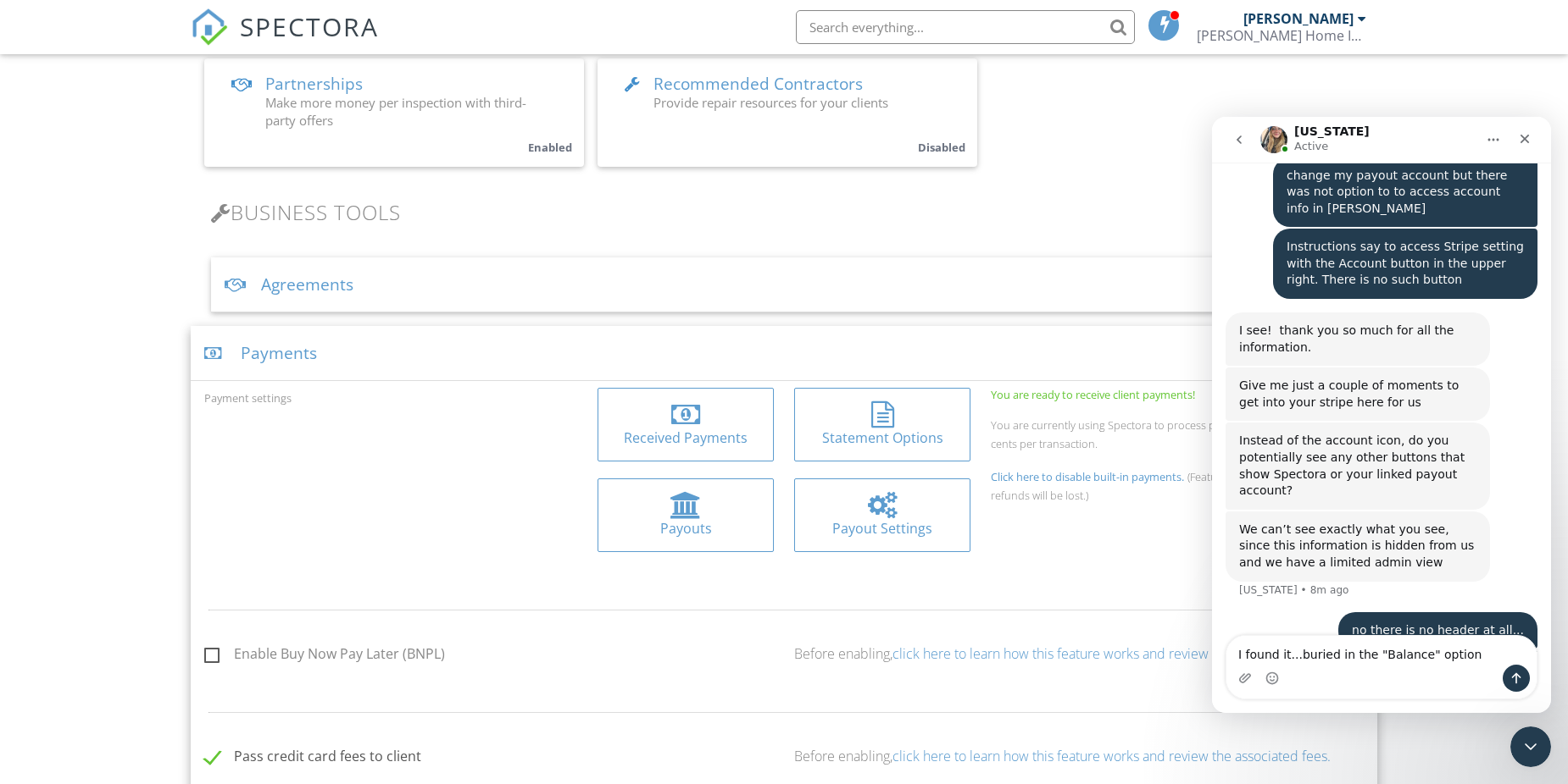
type textarea "I found it...buried in the "Balance" option"
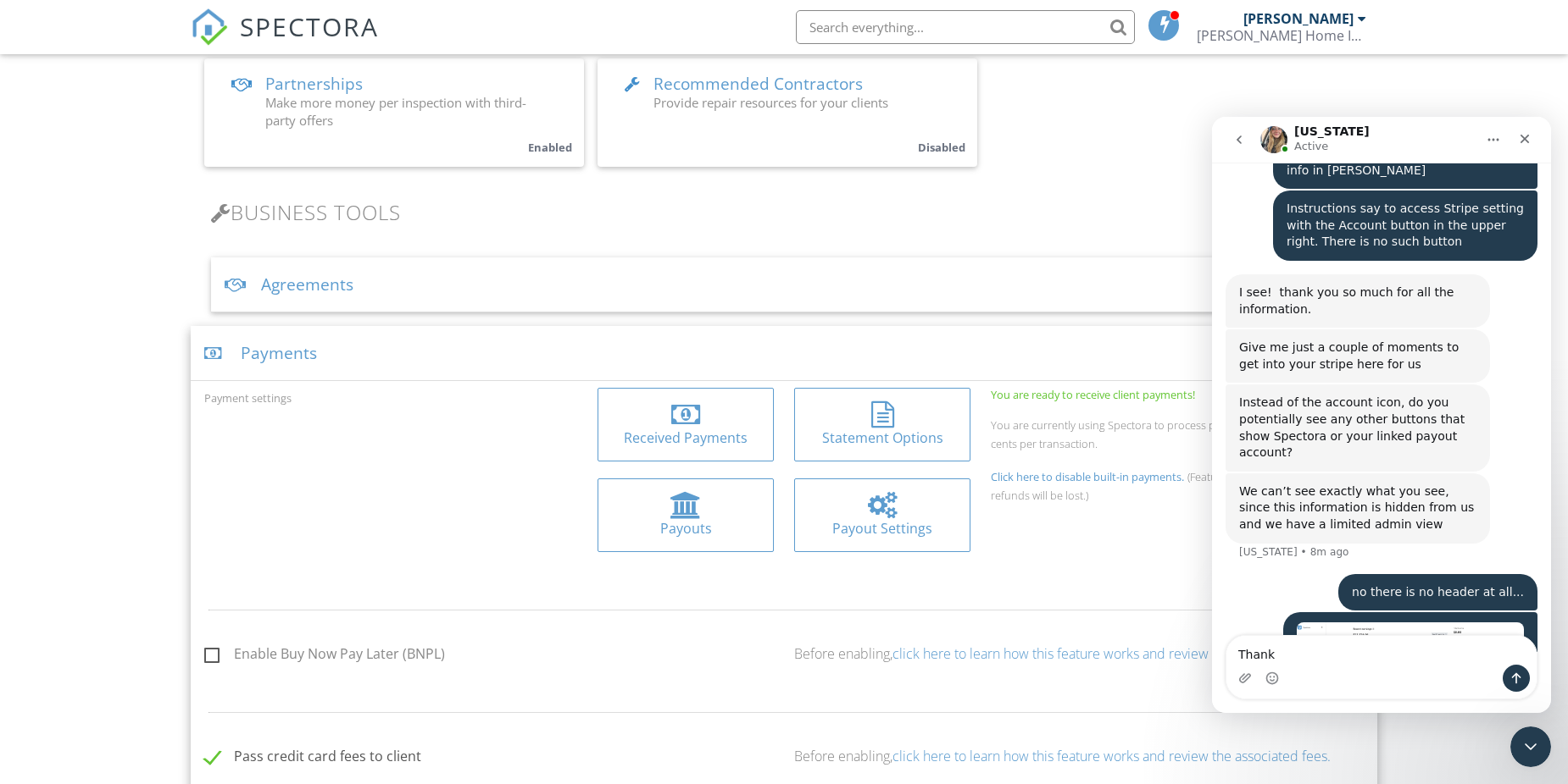
type textarea "Thanks"
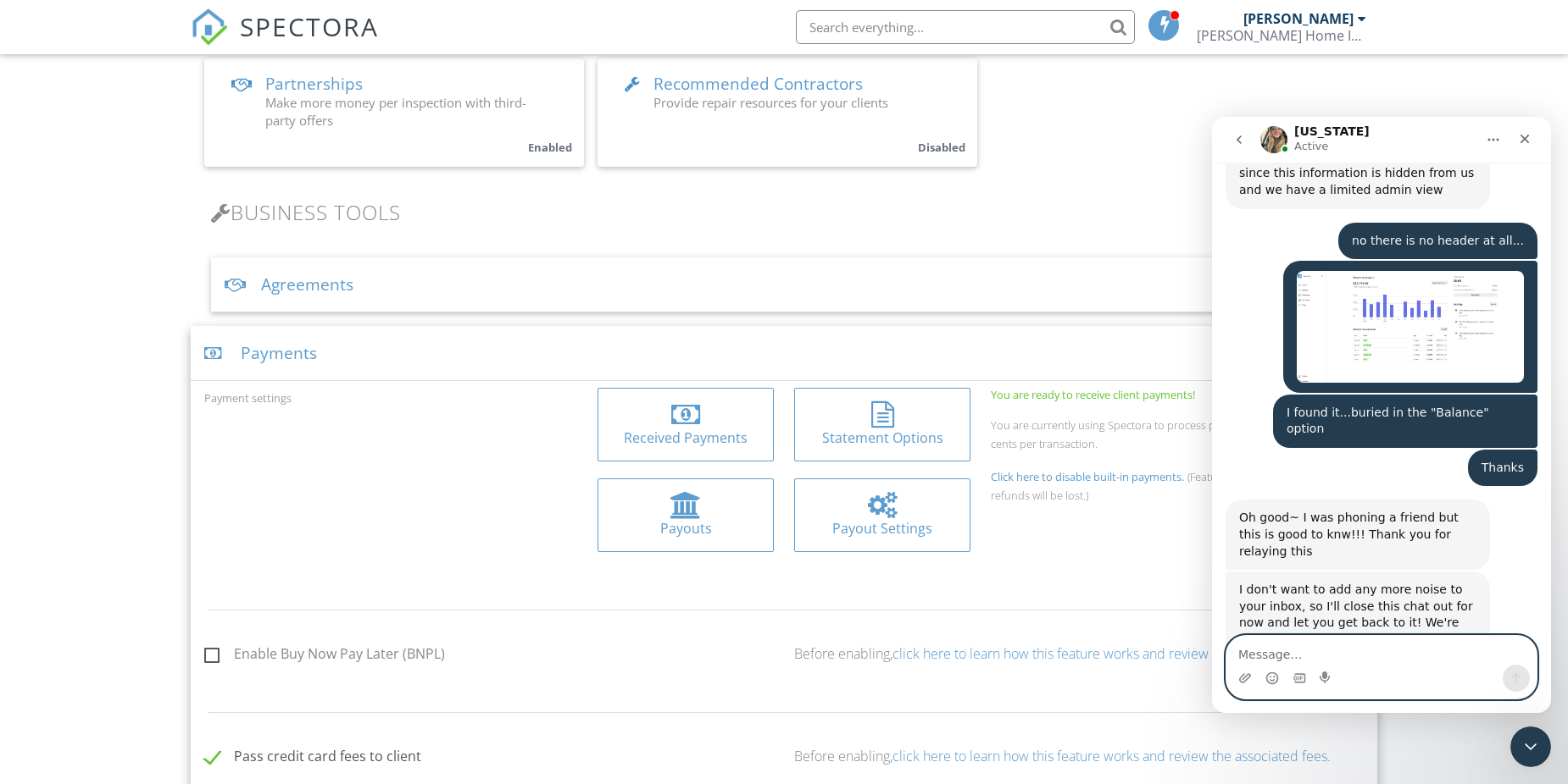
scroll to position [2157, 0]
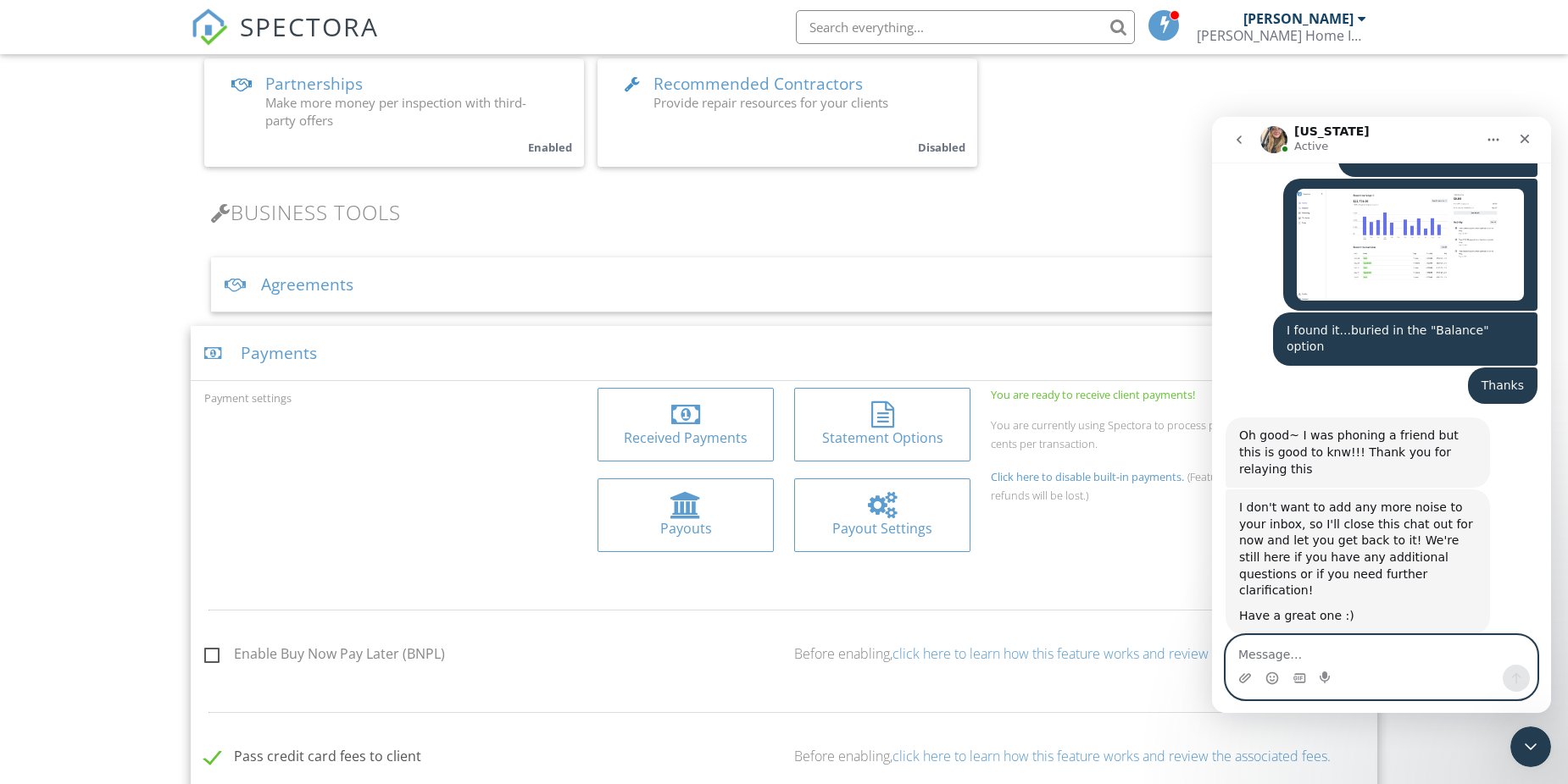
click at [1274, 648] on textarea "Message…" at bounding box center [1382, 650] width 310 height 28
type textarea "S"
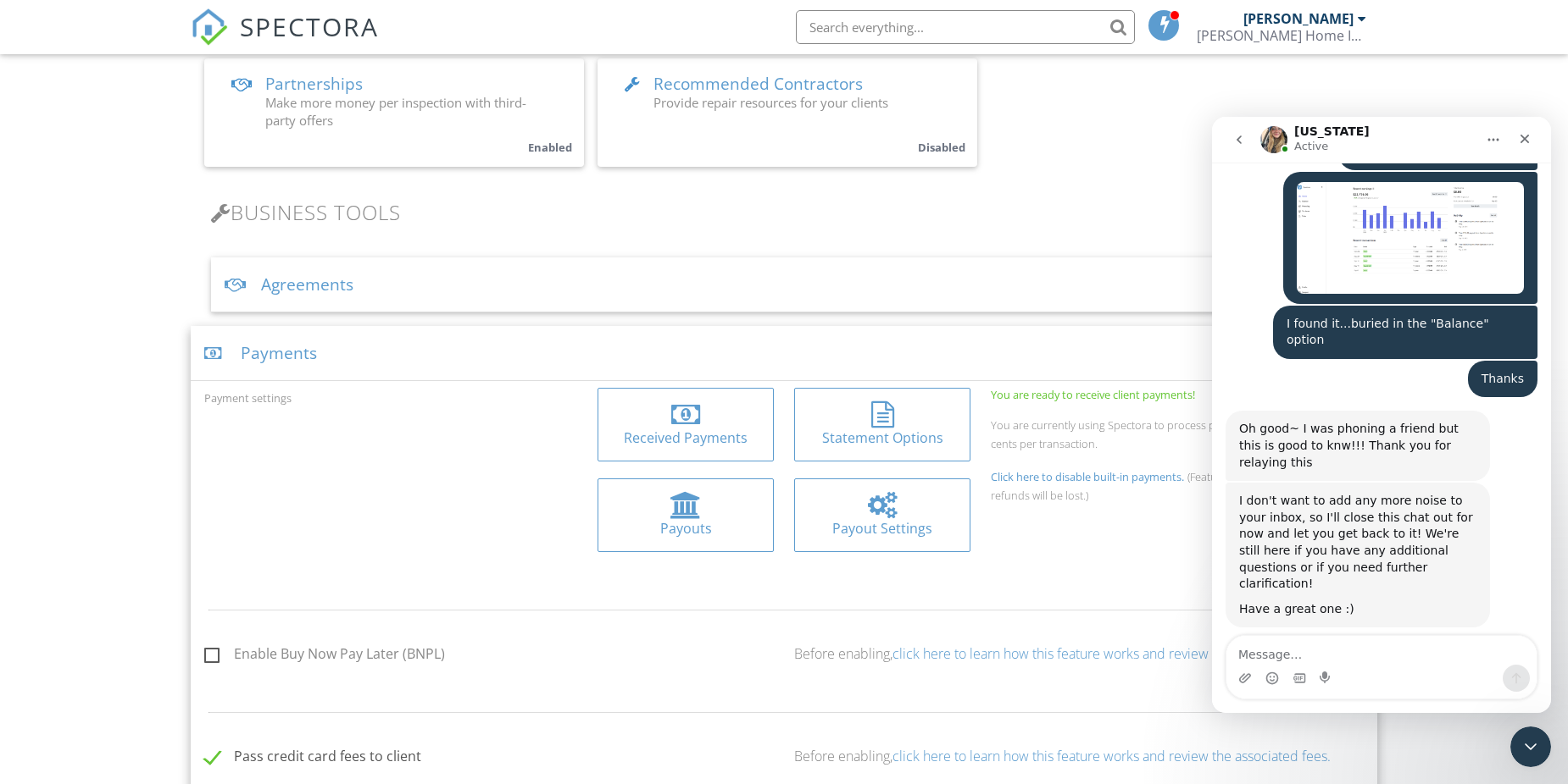
type textarea "I found what i needed but she was ready to jump in!"
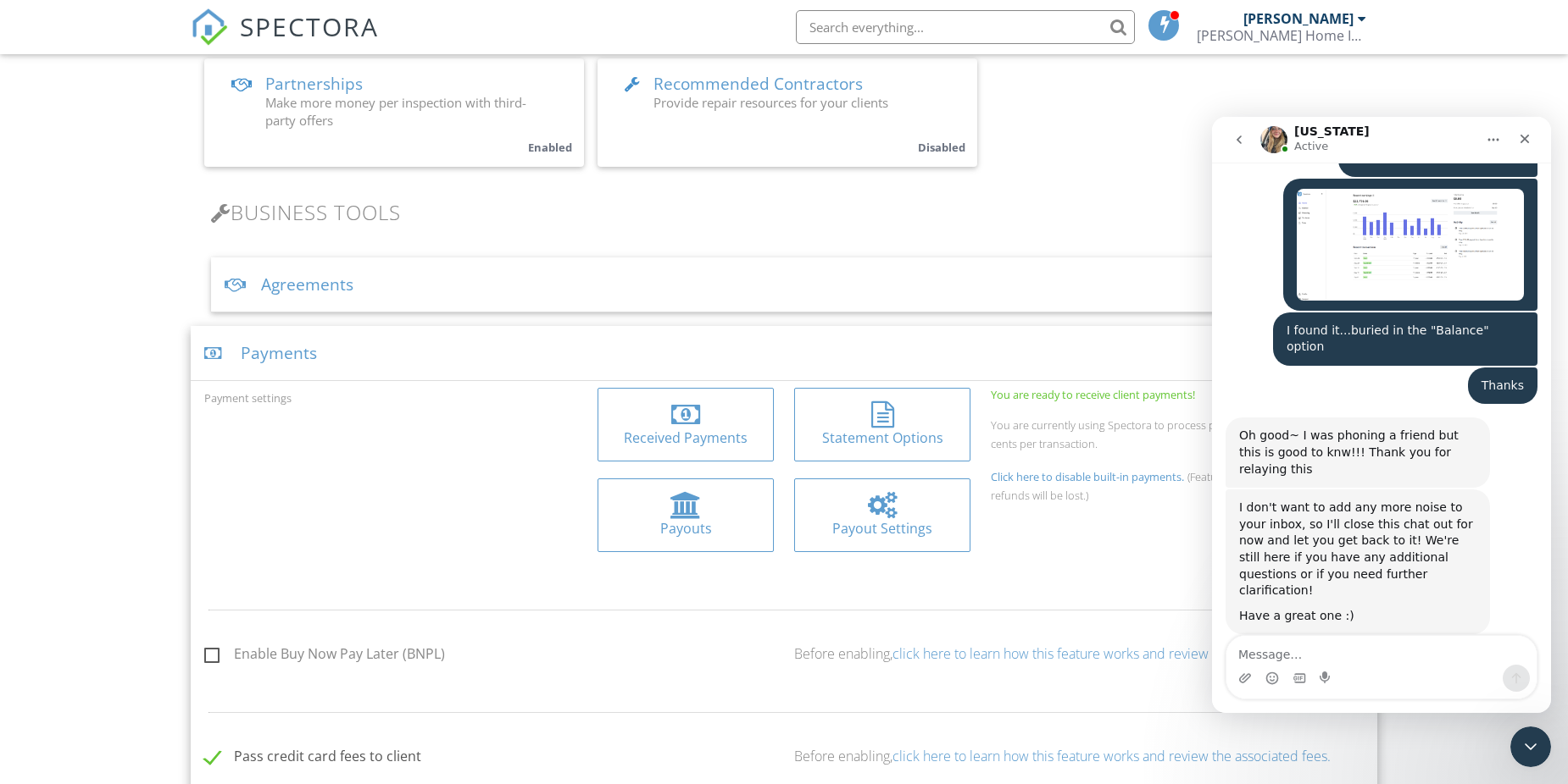
scroll to position [2197, 0]
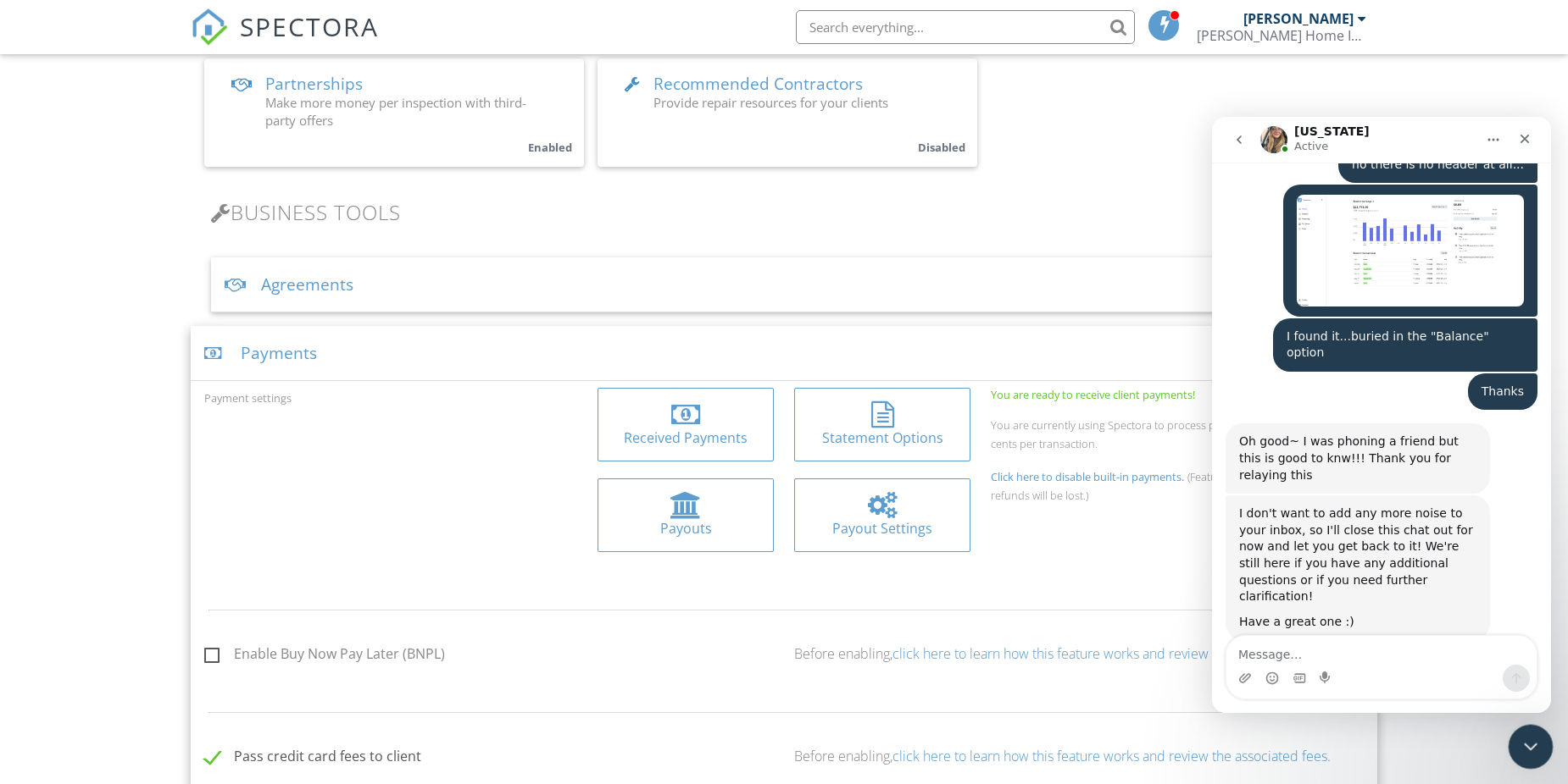
click at [1516, 750] on div "Close Intercom Messenger" at bounding box center [1527, 744] width 41 height 40
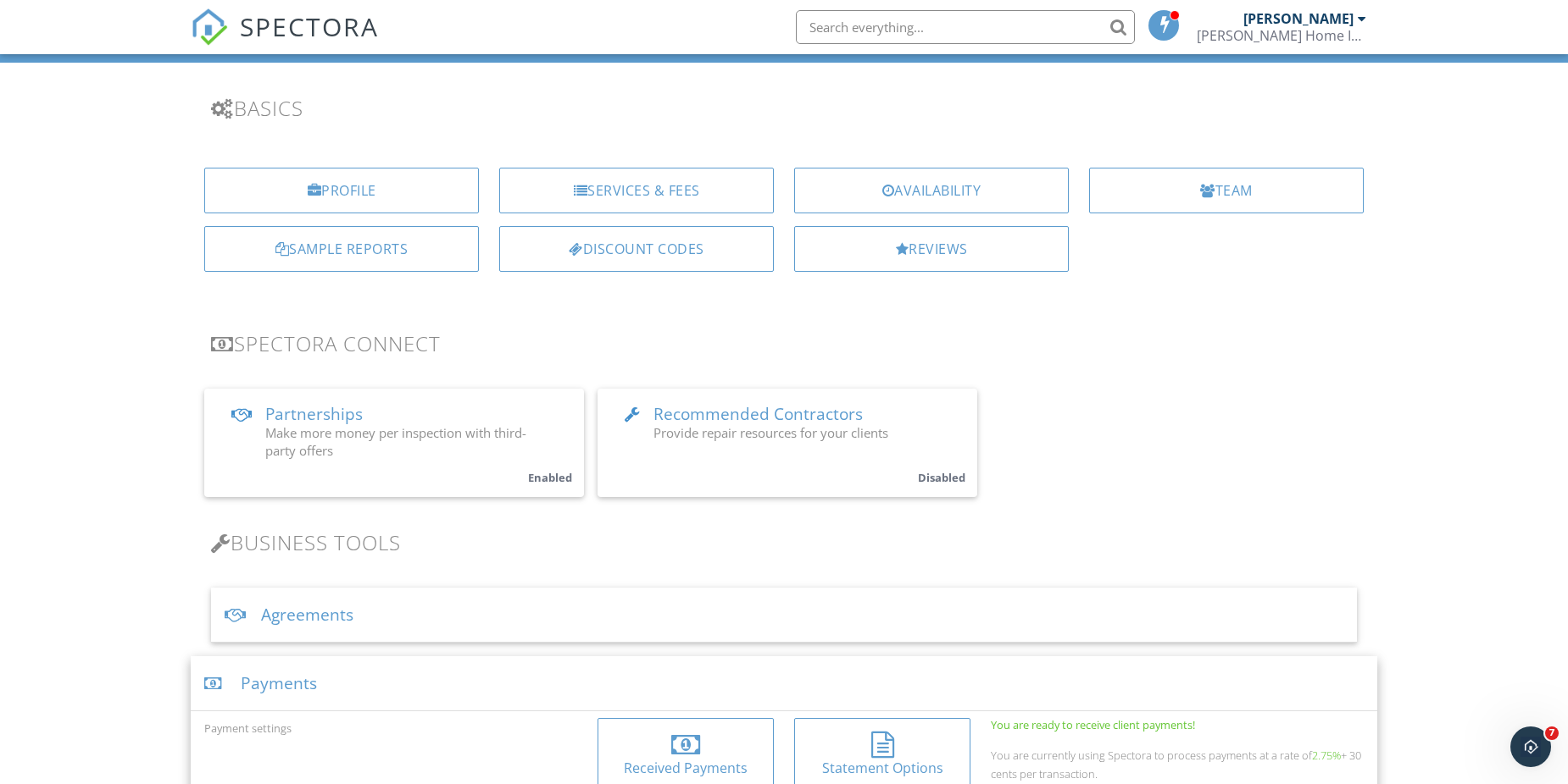
scroll to position [84, 0]
